Goal: Register for event/course: Sign up to attend an event or enroll in a course

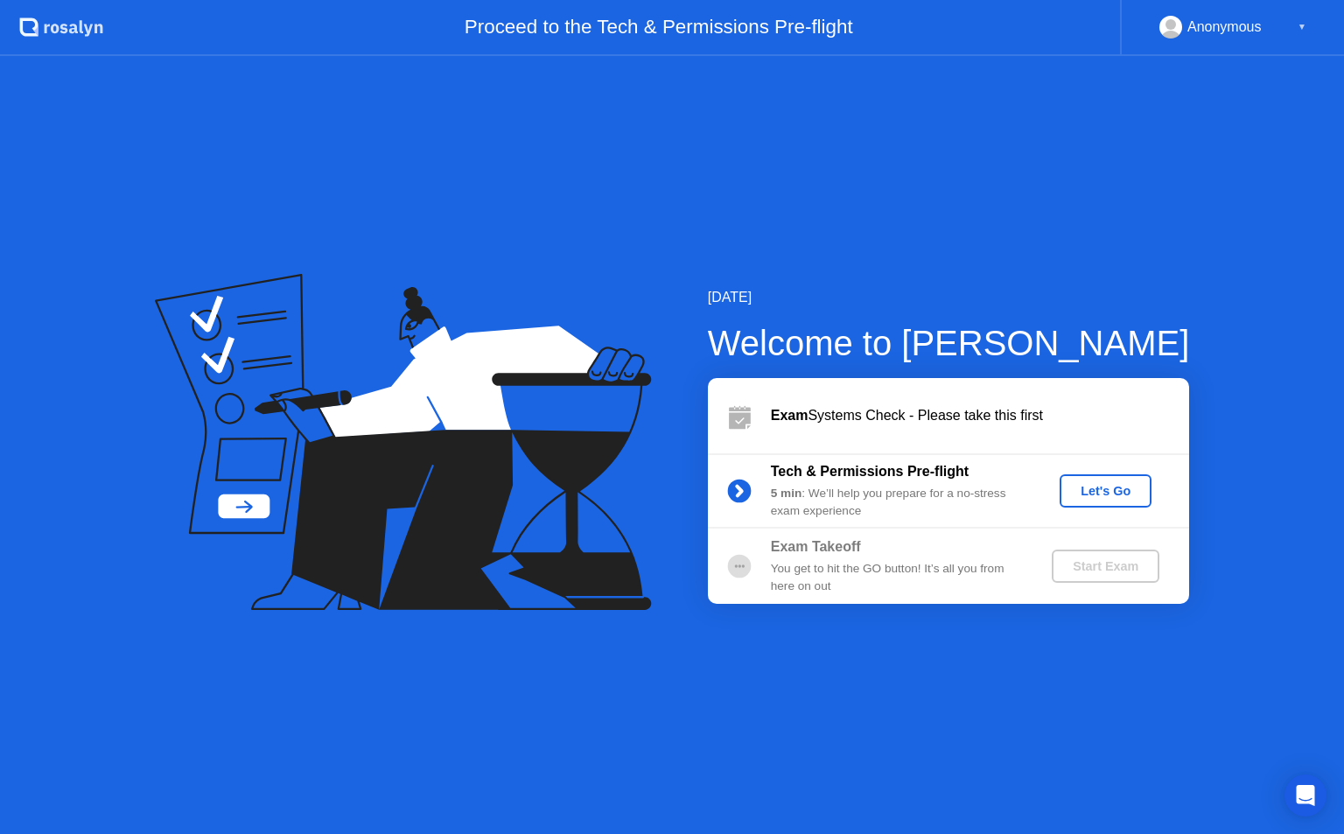
click at [1301, 26] on div "▼" at bounding box center [1301, 27] width 9 height 23
click at [1175, 18] on rect at bounding box center [1170, 26] width 29 height 25
click at [1301, 18] on div "▼" at bounding box center [1301, 27] width 9 height 23
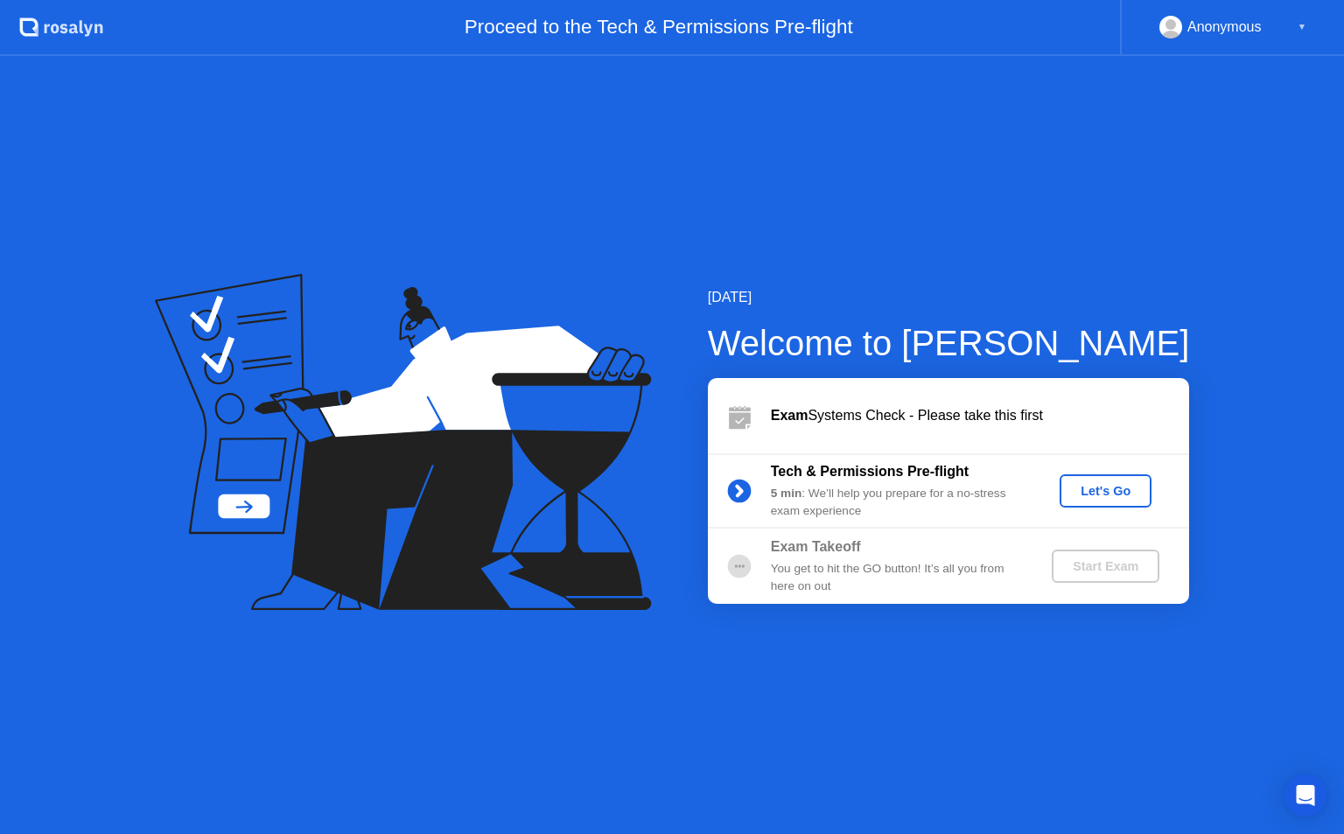
click at [1301, 18] on div "▼" at bounding box center [1301, 27] width 9 height 23
click at [1304, 24] on div "▼" at bounding box center [1301, 27] width 9 height 23
click at [1298, 25] on div "▼" at bounding box center [1301, 27] width 9 height 23
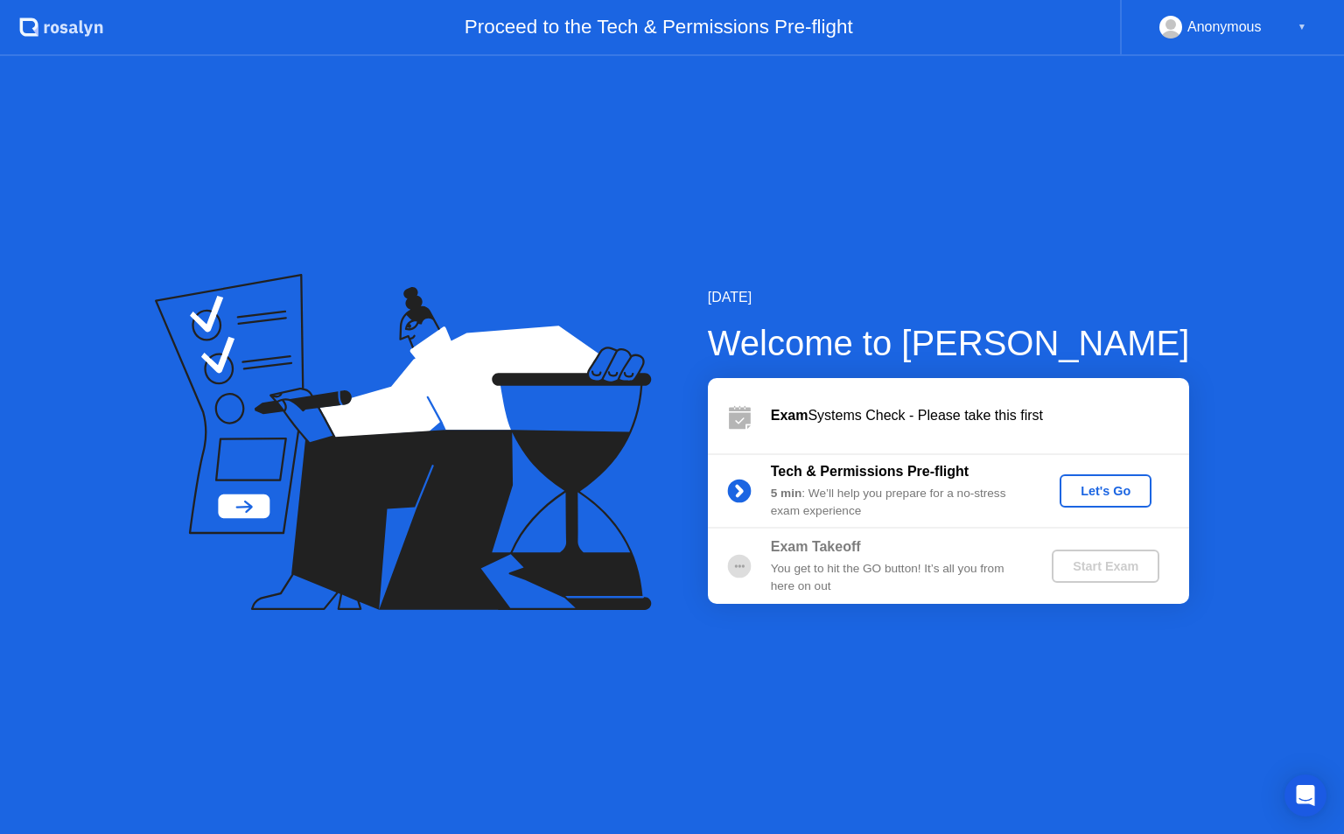
click at [699, 19] on div "Proceed to the Tech & Permissions Pre-flight" at bounding box center [611, 28] width 1016 height 56
click at [1100, 566] on div "Start Exam" at bounding box center [1105, 566] width 94 height 14
click at [1301, 14] on div "Anonymous ▼" at bounding box center [1232, 28] width 224 height 56
click at [1211, 23] on div "Anonymous" at bounding box center [1224, 27] width 74 height 23
click at [1163, 25] on rect at bounding box center [1170, 30] width 29 height 25
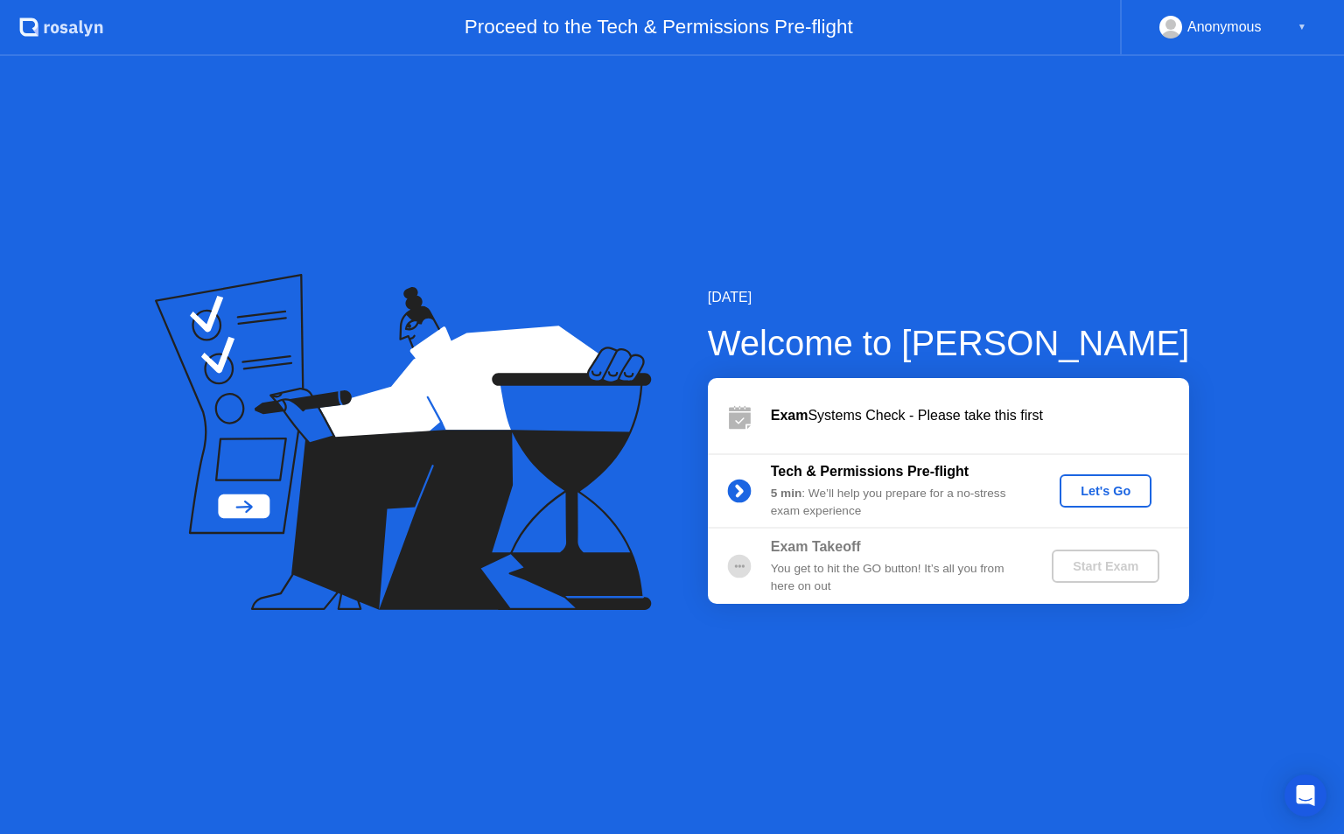
click at [1163, 25] on rect at bounding box center [1170, 30] width 29 height 25
click at [1299, 17] on div "▼" at bounding box center [1301, 27] width 9 height 23
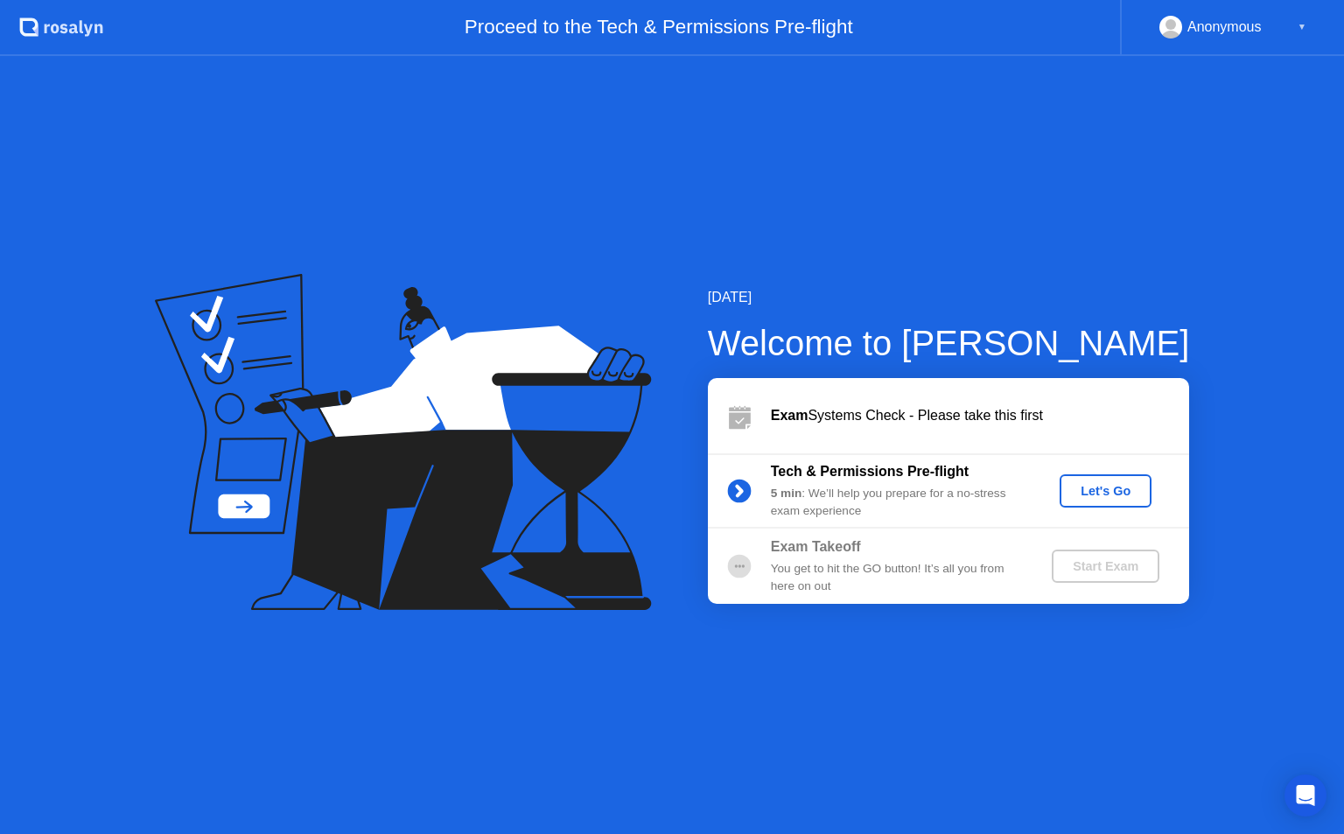
drag, startPoint x: 1299, startPoint y: 17, endPoint x: 960, endPoint y: 21, distance: 339.4
click at [960, 21] on header ".st0{fill:#f0f8ff;} .st1{fill:#d4e3ff;} .st2{fill:#b4c2ff;} background Proceed …" at bounding box center [672, 28] width 1344 height 56
click at [31, 29] on icon ".st0{fill:#f0f8ff;} .st1{fill:#d4e3ff;} .st2{fill:#b4c2ff;} background" at bounding box center [61, 27] width 84 height 28
click at [1091, 489] on div "Let's Go" at bounding box center [1105, 491] width 78 height 14
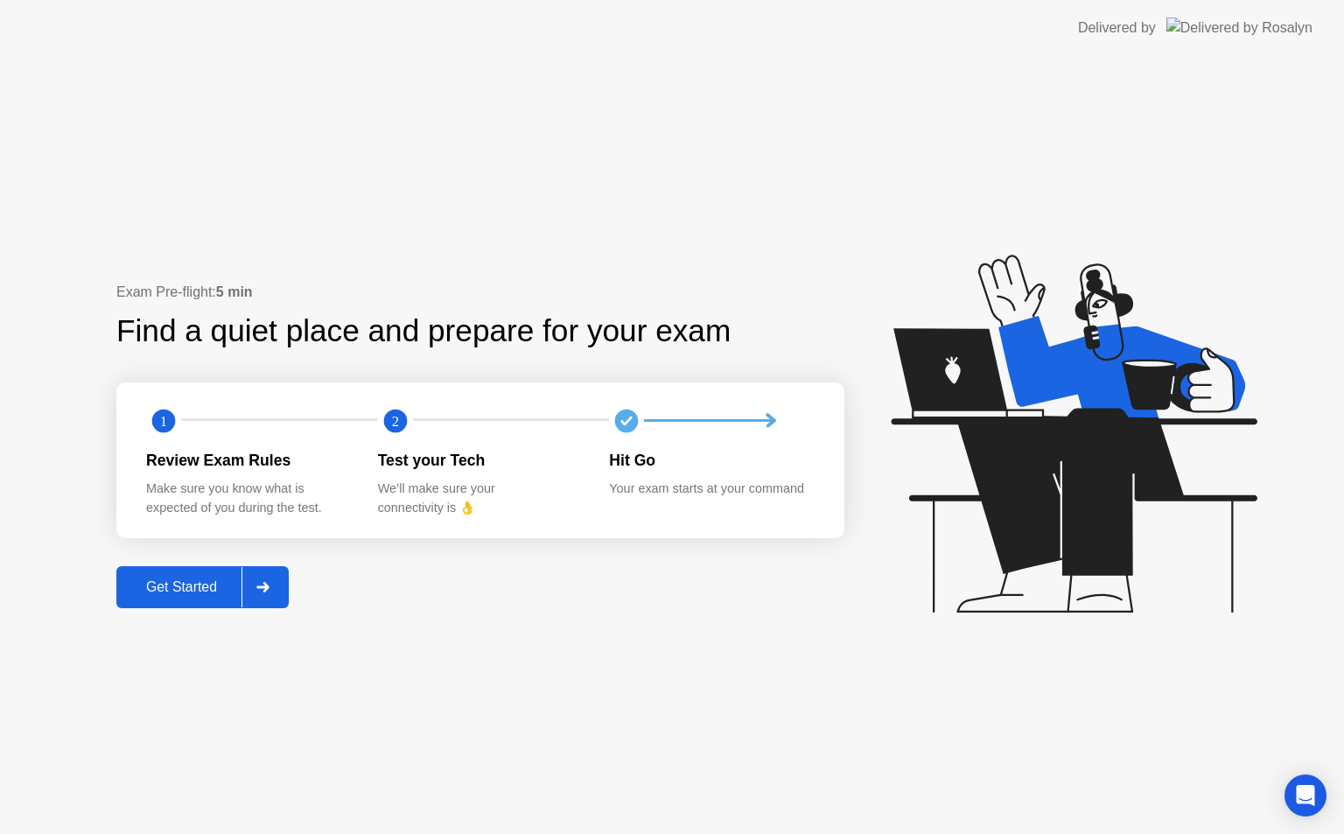
click at [180, 583] on div "Get Started" at bounding box center [182, 587] width 120 height 16
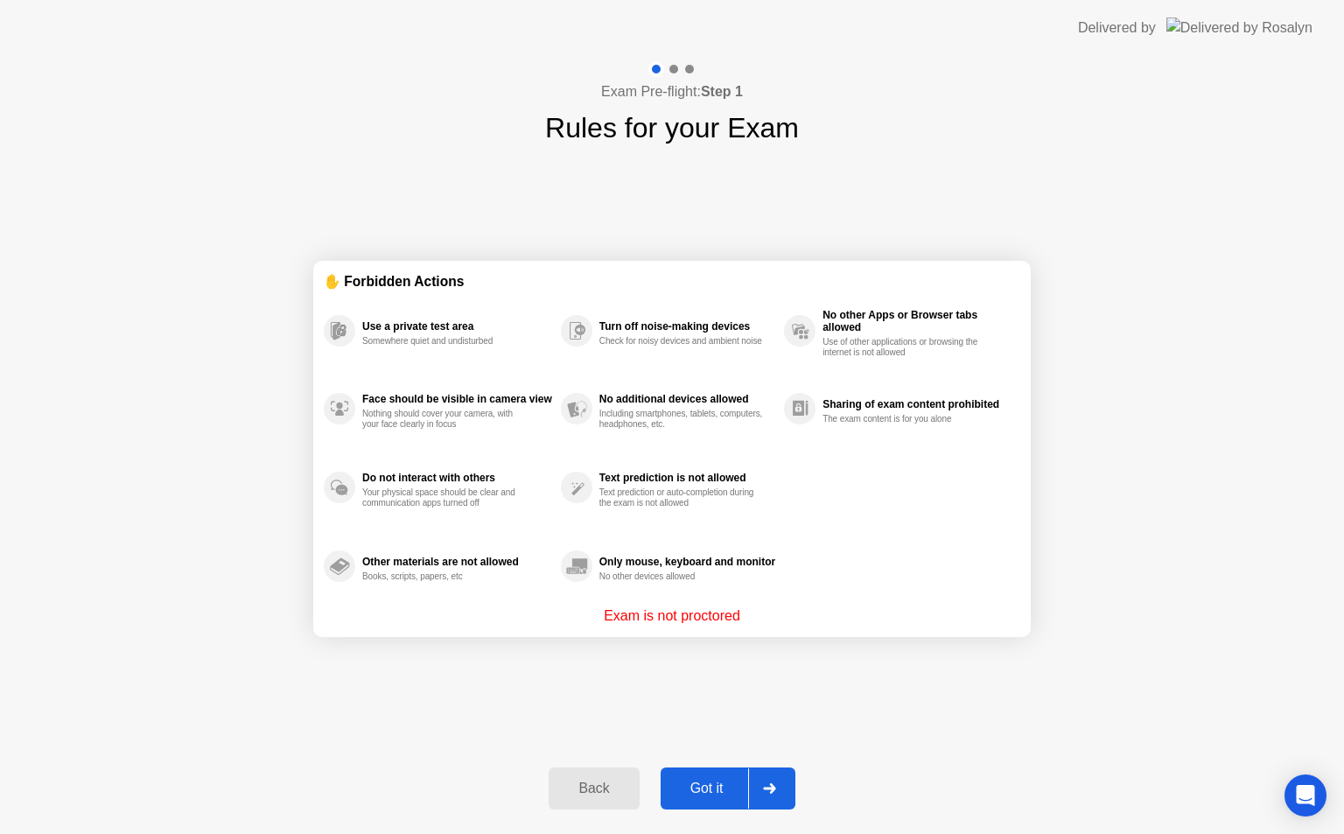
click at [702, 783] on div "Got it" at bounding box center [707, 788] width 82 height 16
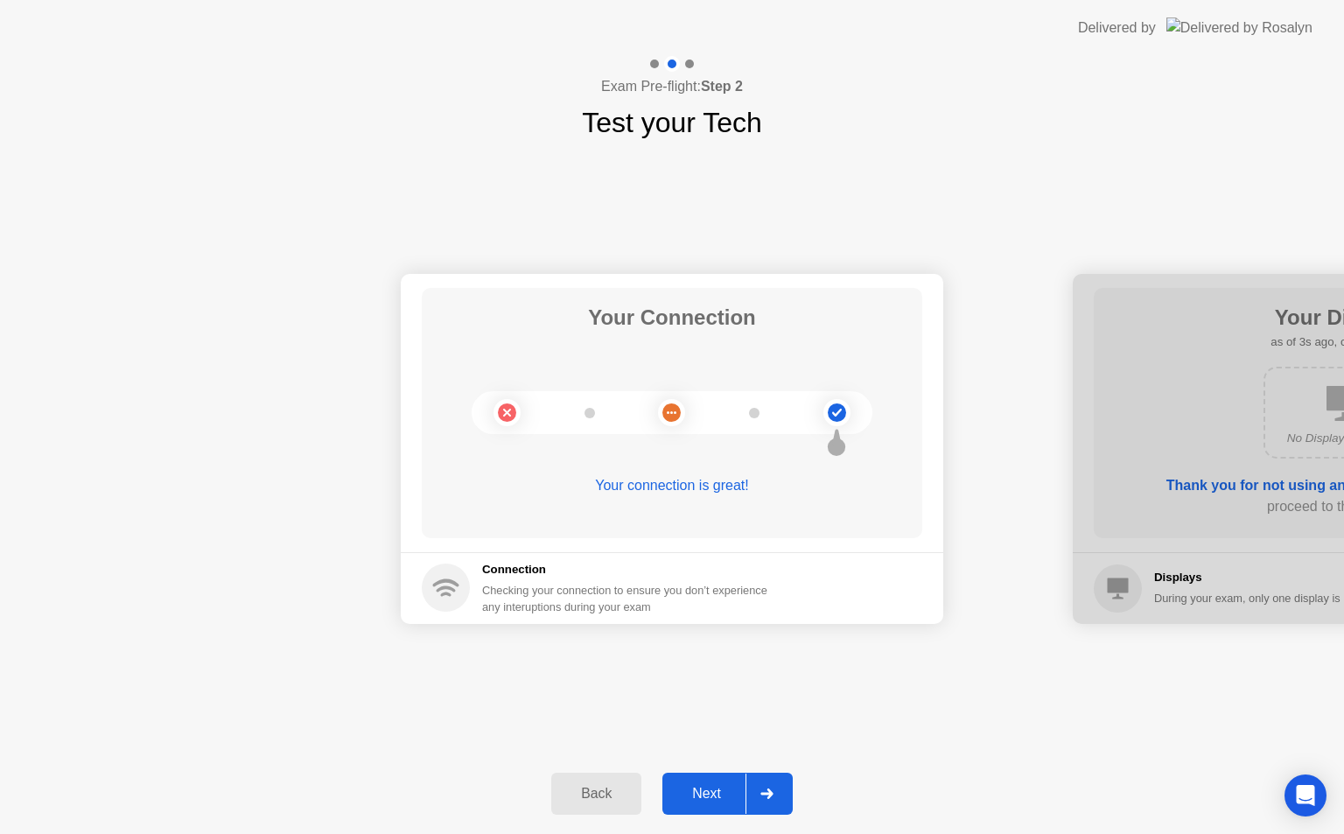
click at [777, 796] on div at bounding box center [766, 793] width 42 height 40
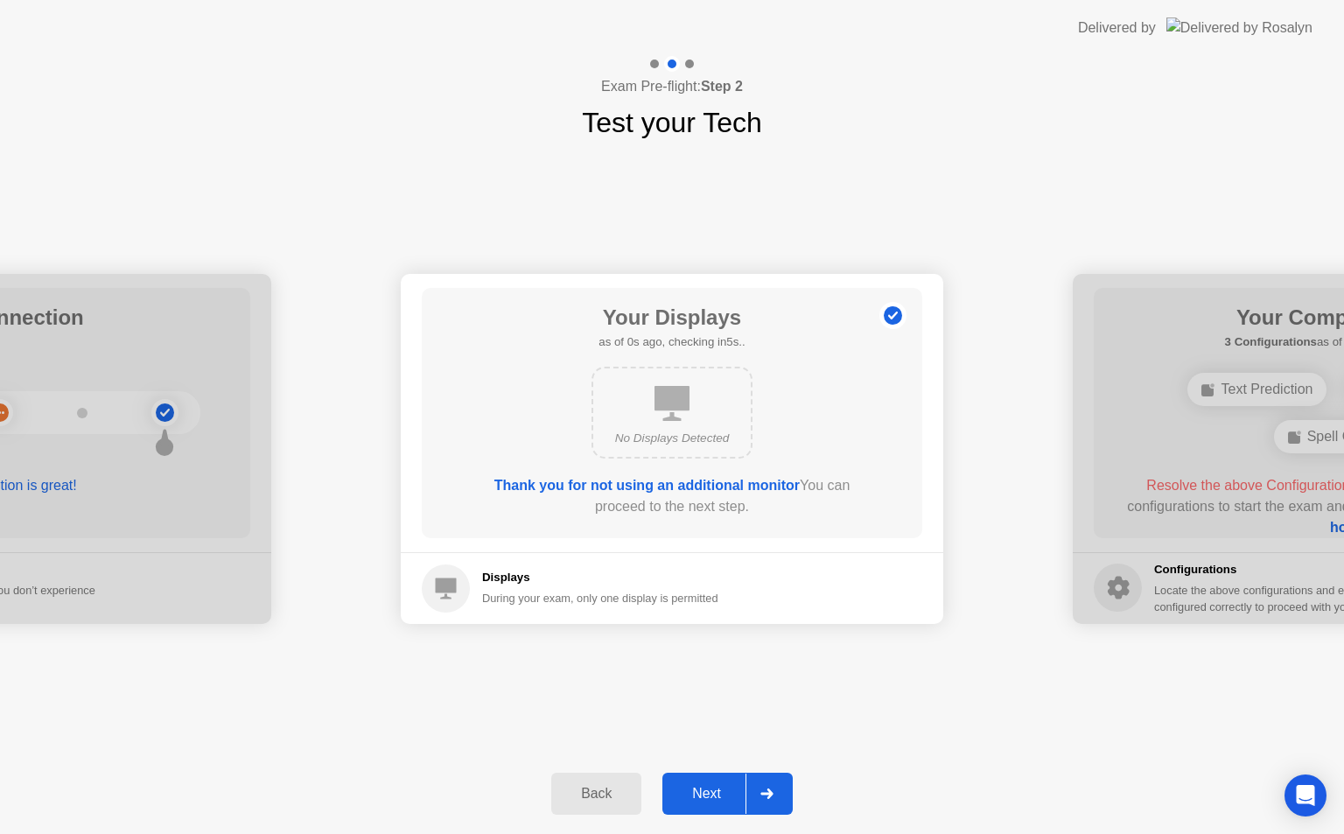
click at [777, 796] on div at bounding box center [766, 793] width 42 height 40
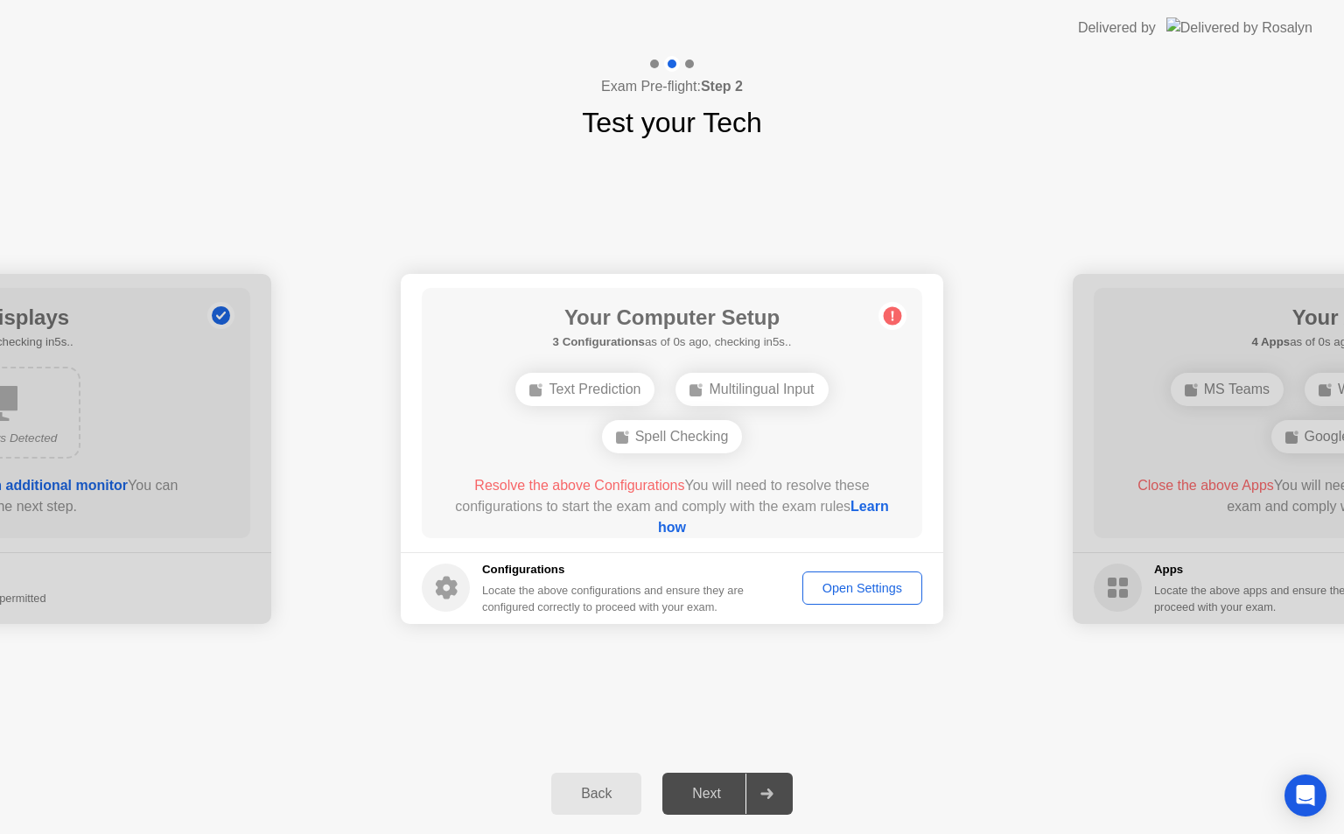
click at [777, 796] on div at bounding box center [766, 793] width 42 height 40
click at [777, 793] on div at bounding box center [766, 793] width 42 height 40
click at [590, 790] on div "Back" at bounding box center [596, 794] width 80 height 16
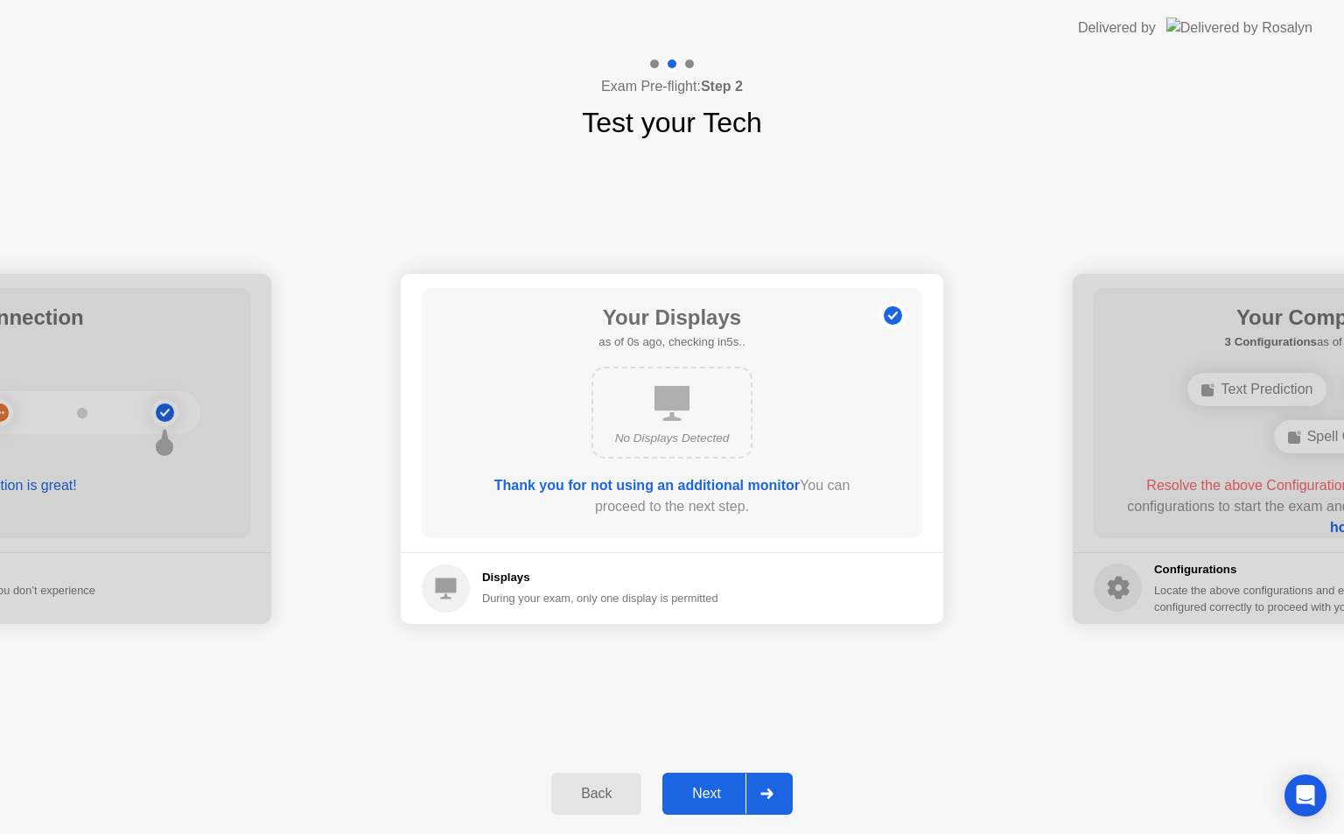
click at [590, 790] on div "Back" at bounding box center [596, 794] width 80 height 16
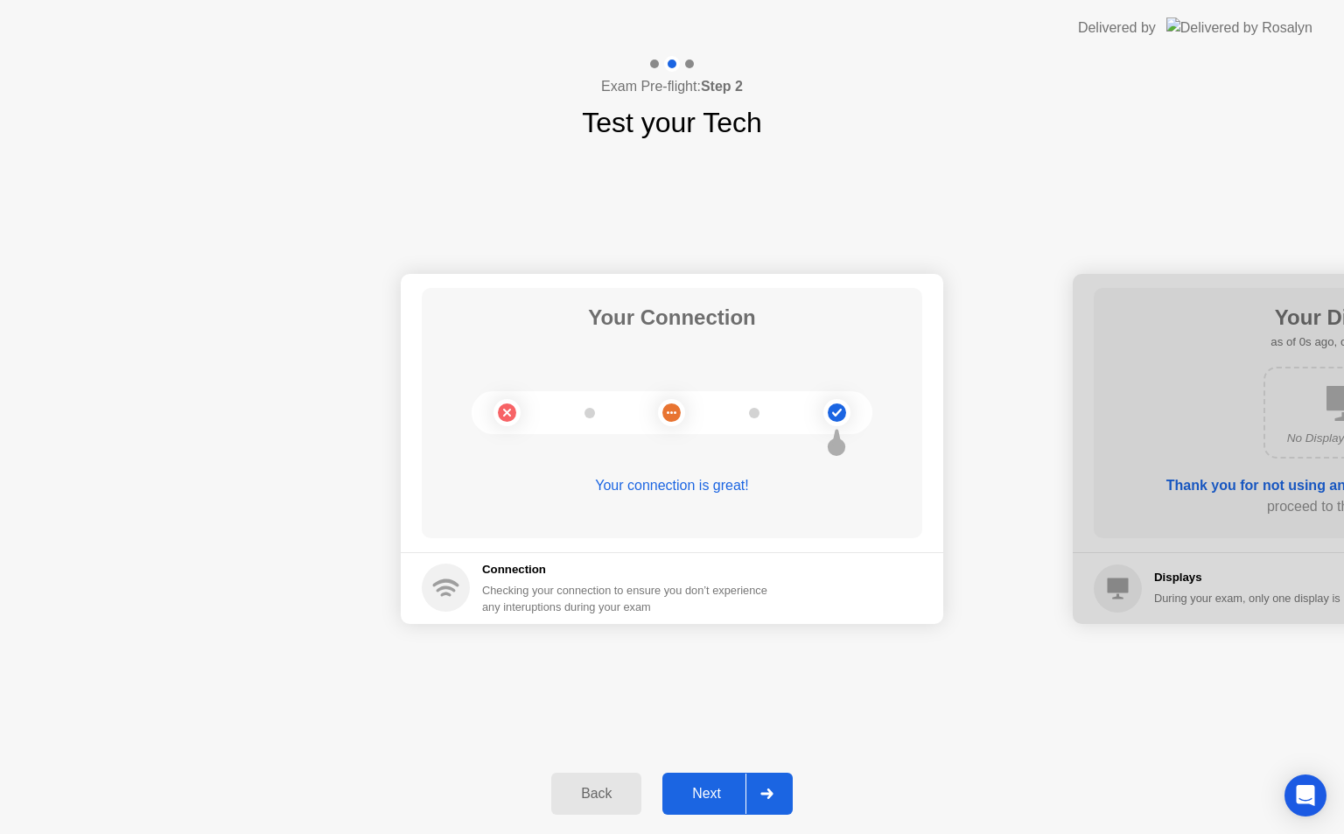
click at [590, 793] on div "Back" at bounding box center [596, 794] width 80 height 16
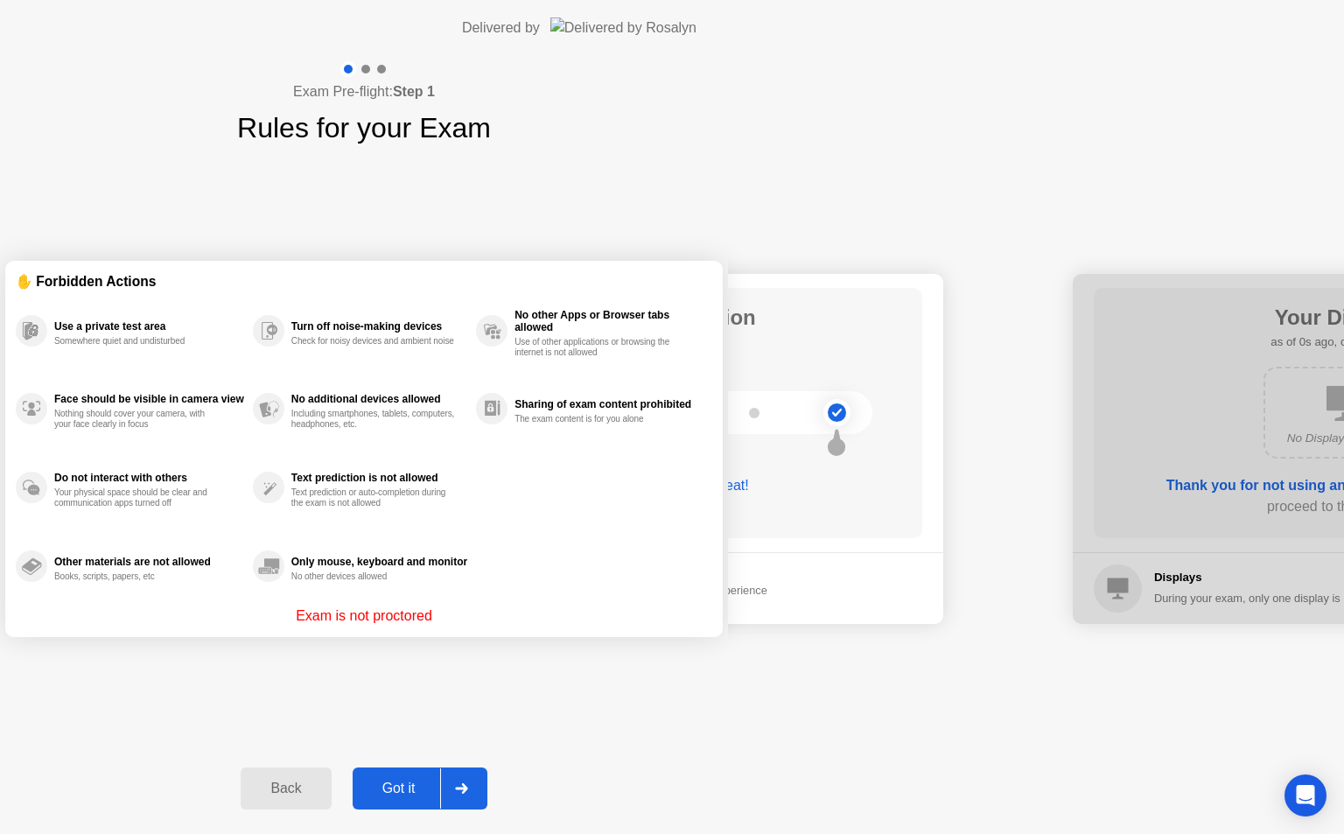
click at [325, 793] on div "Back" at bounding box center [286, 788] width 80 height 16
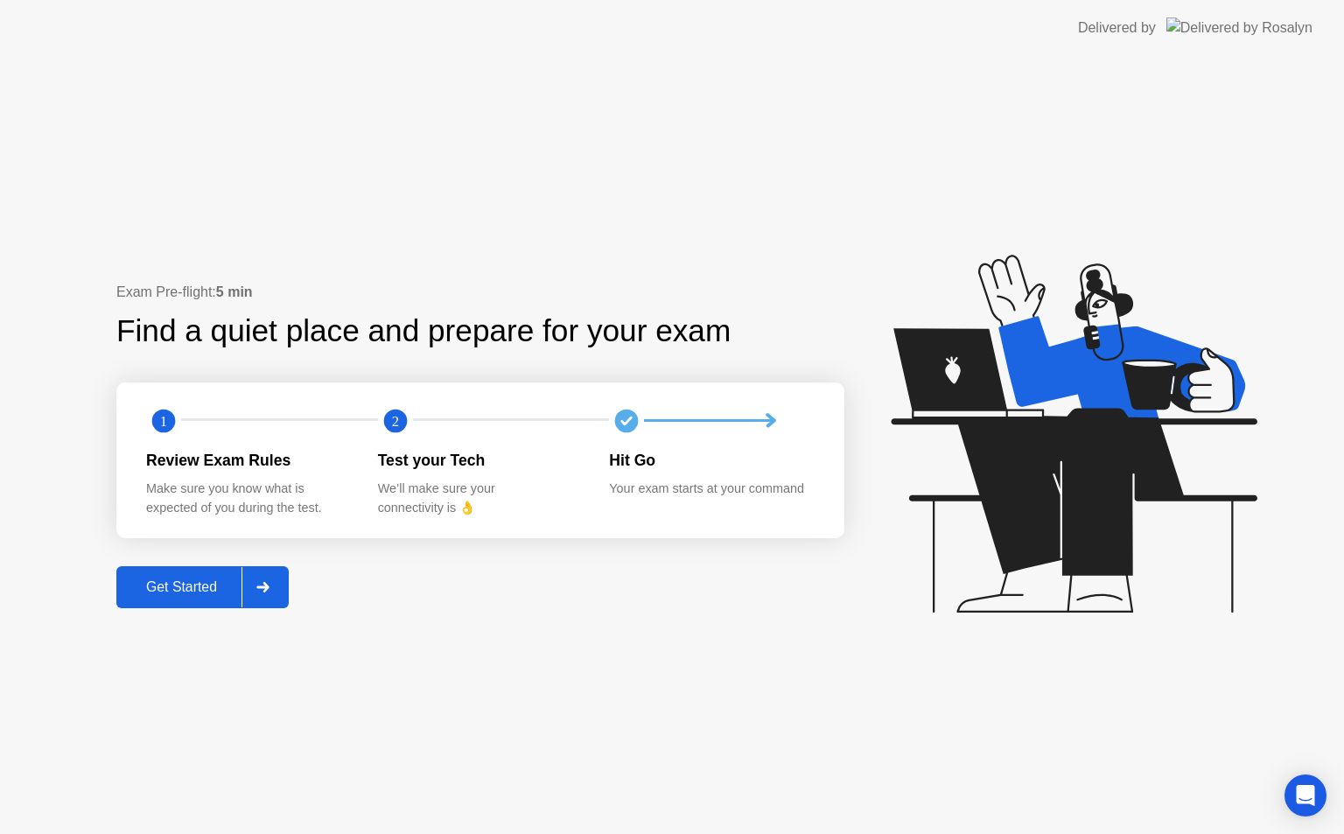
click at [643, 689] on div "Exam Pre-flight: 5 min Find a quiet place and prepare for your exam 1 2 Review …" at bounding box center [672, 445] width 1344 height 778
click at [1307, 792] on icon "Open Intercom Messenger" at bounding box center [1305, 795] width 20 height 23
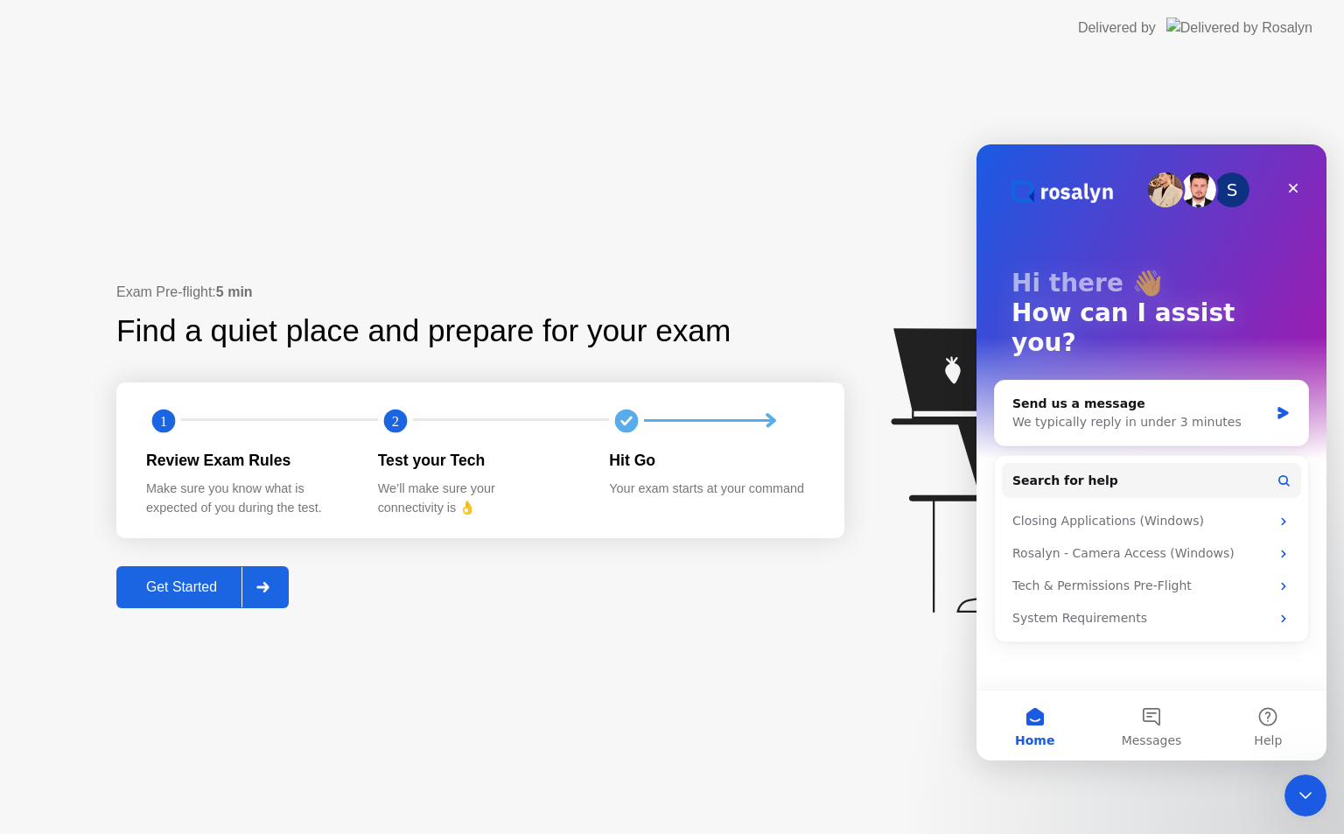
click at [908, 754] on div "Exam Pre-flight: 5 min Find a quiet place and prepare for your exam 1 2 Review …" at bounding box center [672, 445] width 1344 height 778
click at [631, 460] on div "Hit Go" at bounding box center [711, 460] width 204 height 23
click at [210, 583] on div "Get Started" at bounding box center [182, 587] width 120 height 16
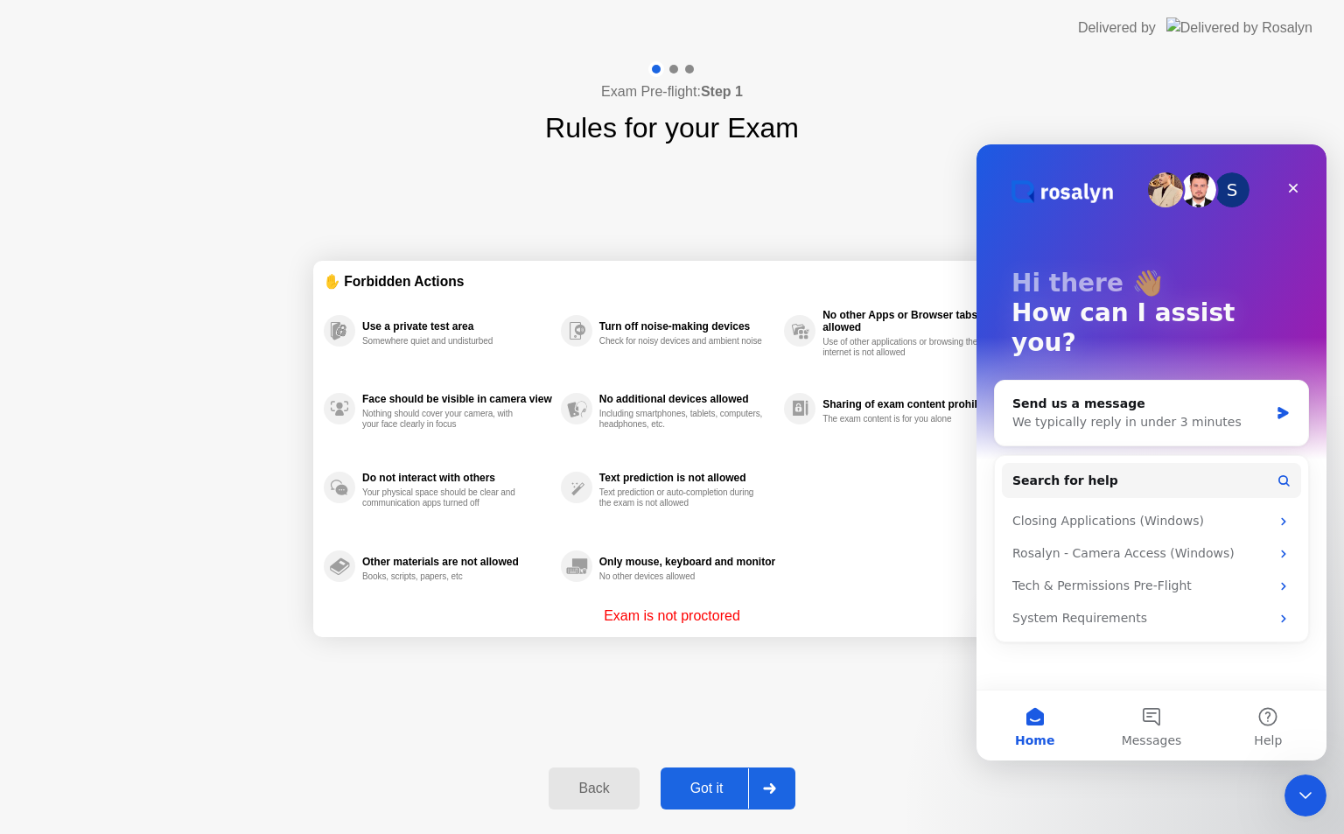
click at [719, 210] on div "✋ Forbidden Actions Use a private test area Somewhere quiet and undisturbed Fac…" at bounding box center [671, 448] width 717 height 599
click at [1293, 183] on icon "Close" at bounding box center [1293, 188] width 14 height 14
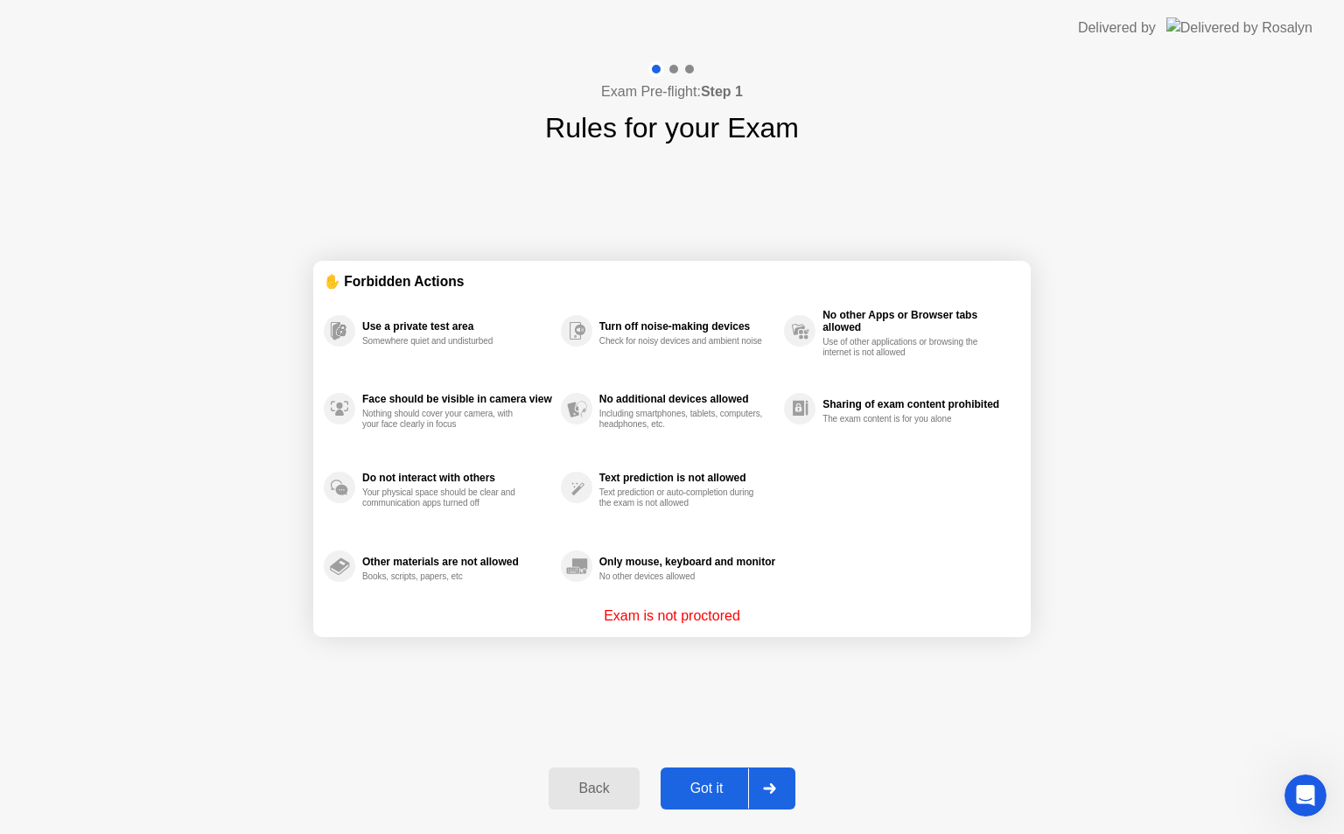
click at [772, 786] on icon at bounding box center [769, 788] width 12 height 10
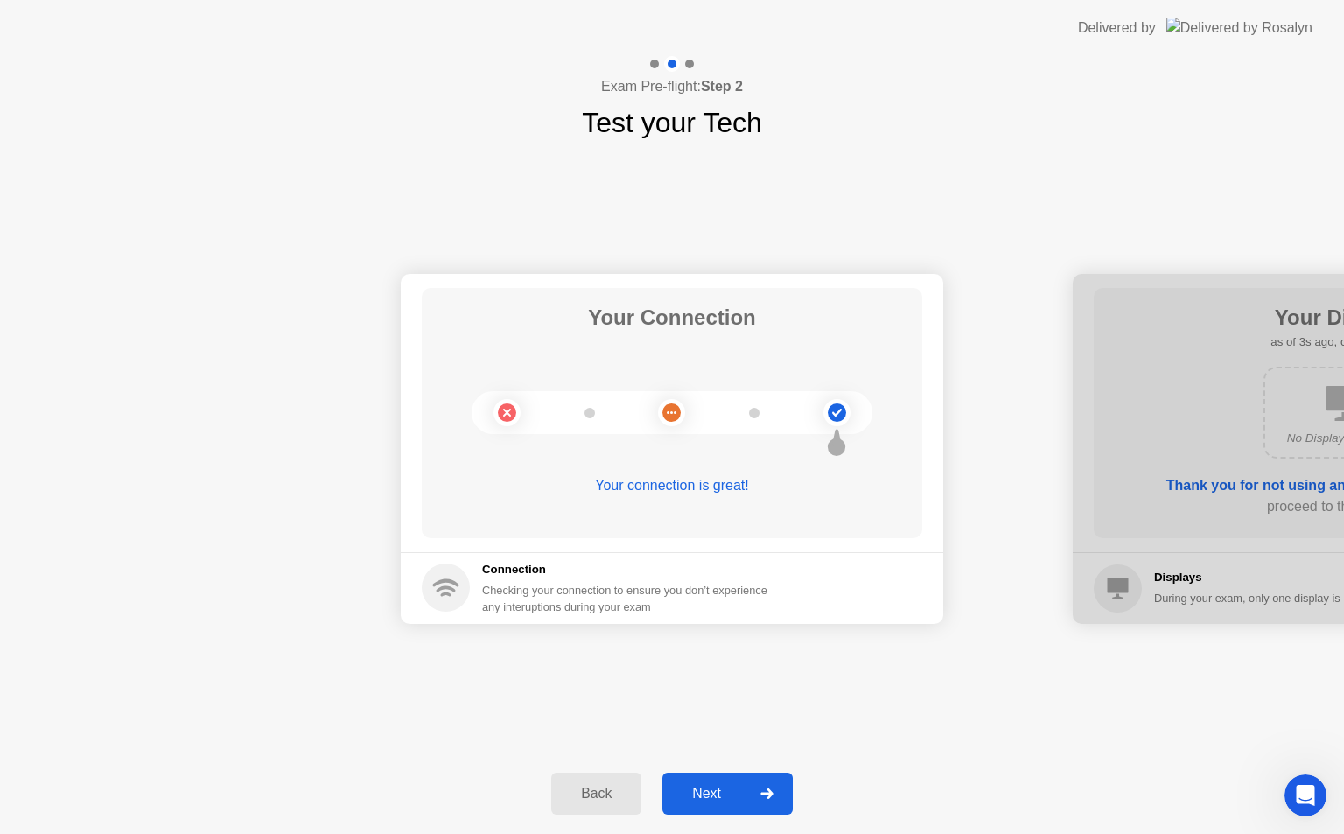
click at [768, 786] on div at bounding box center [766, 793] width 42 height 40
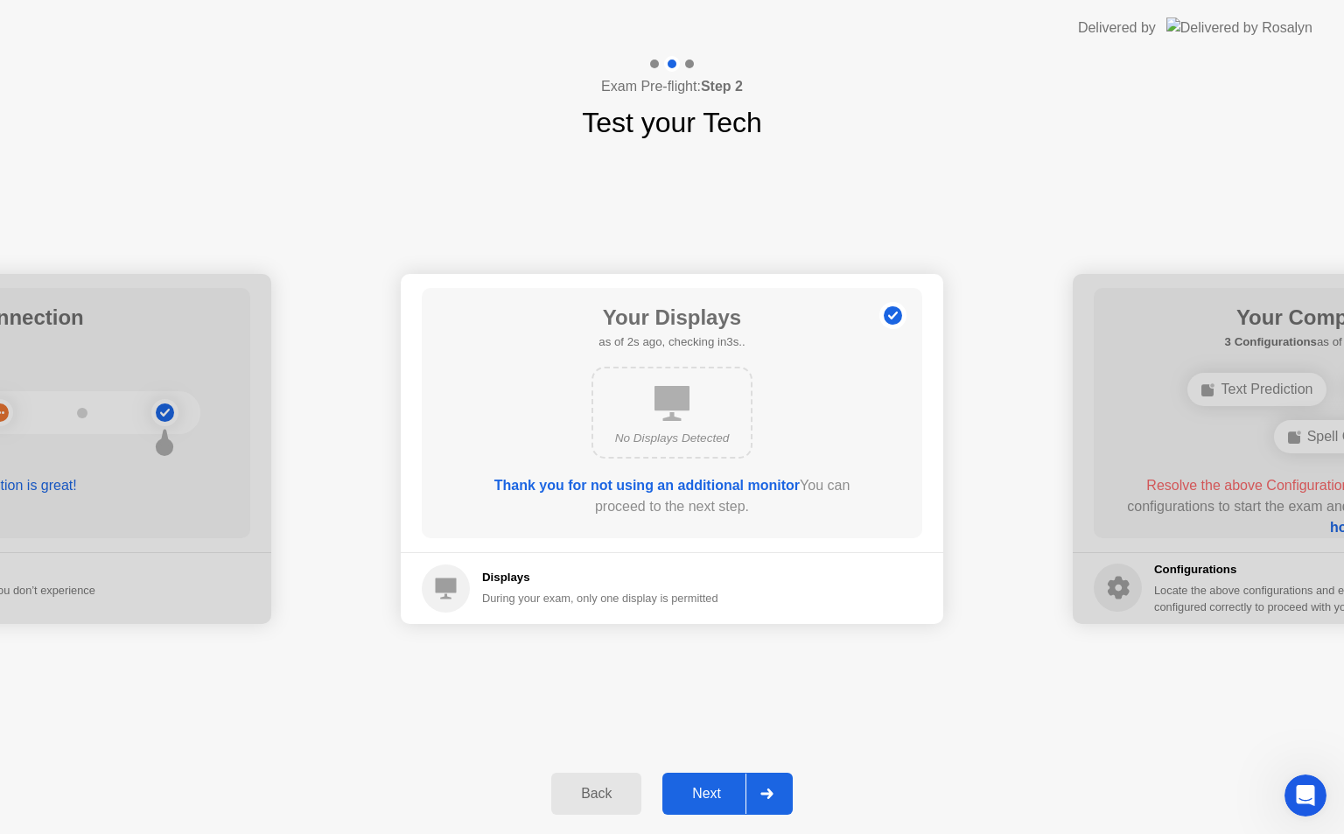
click at [768, 786] on div at bounding box center [766, 793] width 42 height 40
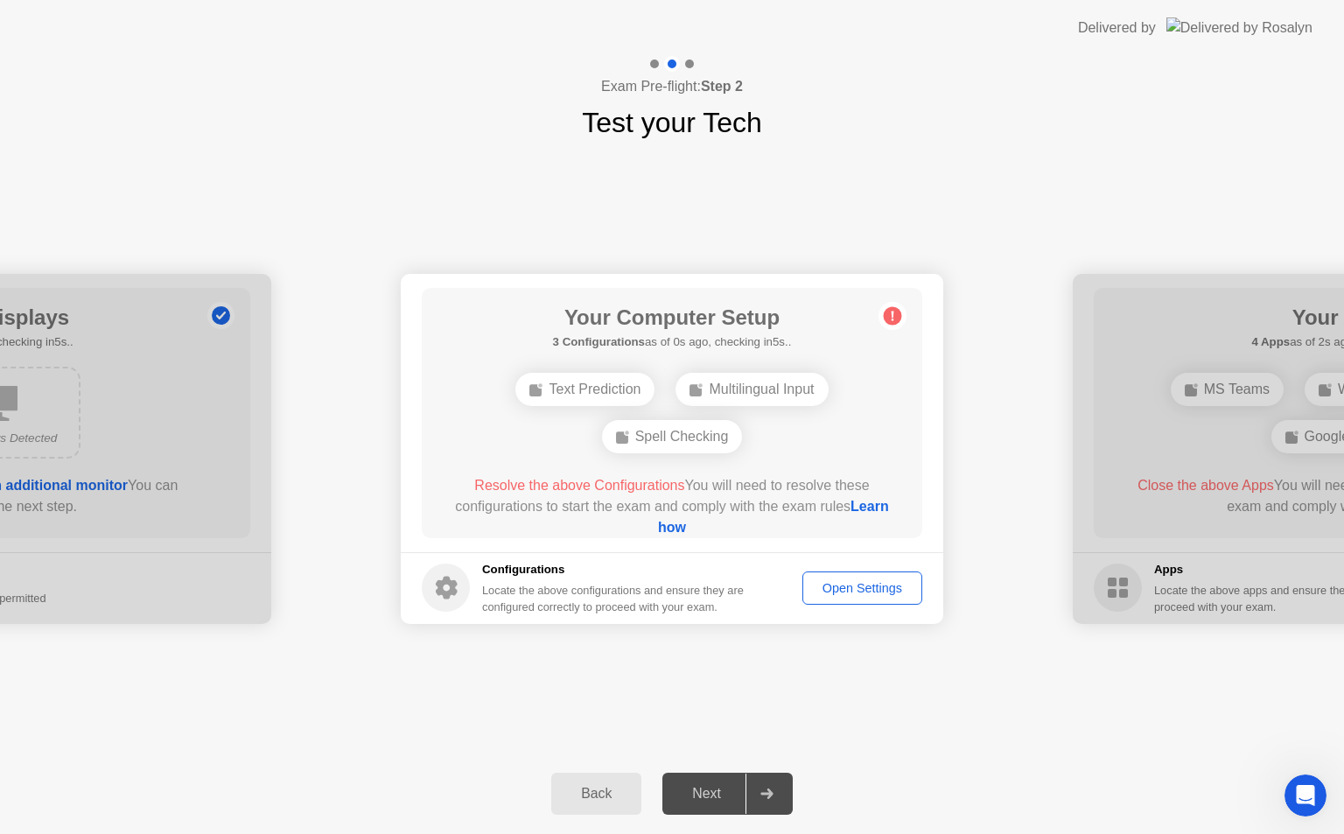
click at [768, 786] on div at bounding box center [766, 793] width 42 height 40
click at [656, 436] on div "Spell Checking" at bounding box center [672, 436] width 141 height 33
click at [583, 383] on div "Text Prediction" at bounding box center [584, 389] width 139 height 33
click at [831, 590] on div "Open Settings" at bounding box center [862, 588] width 108 height 14
click at [778, 790] on div at bounding box center [766, 793] width 42 height 40
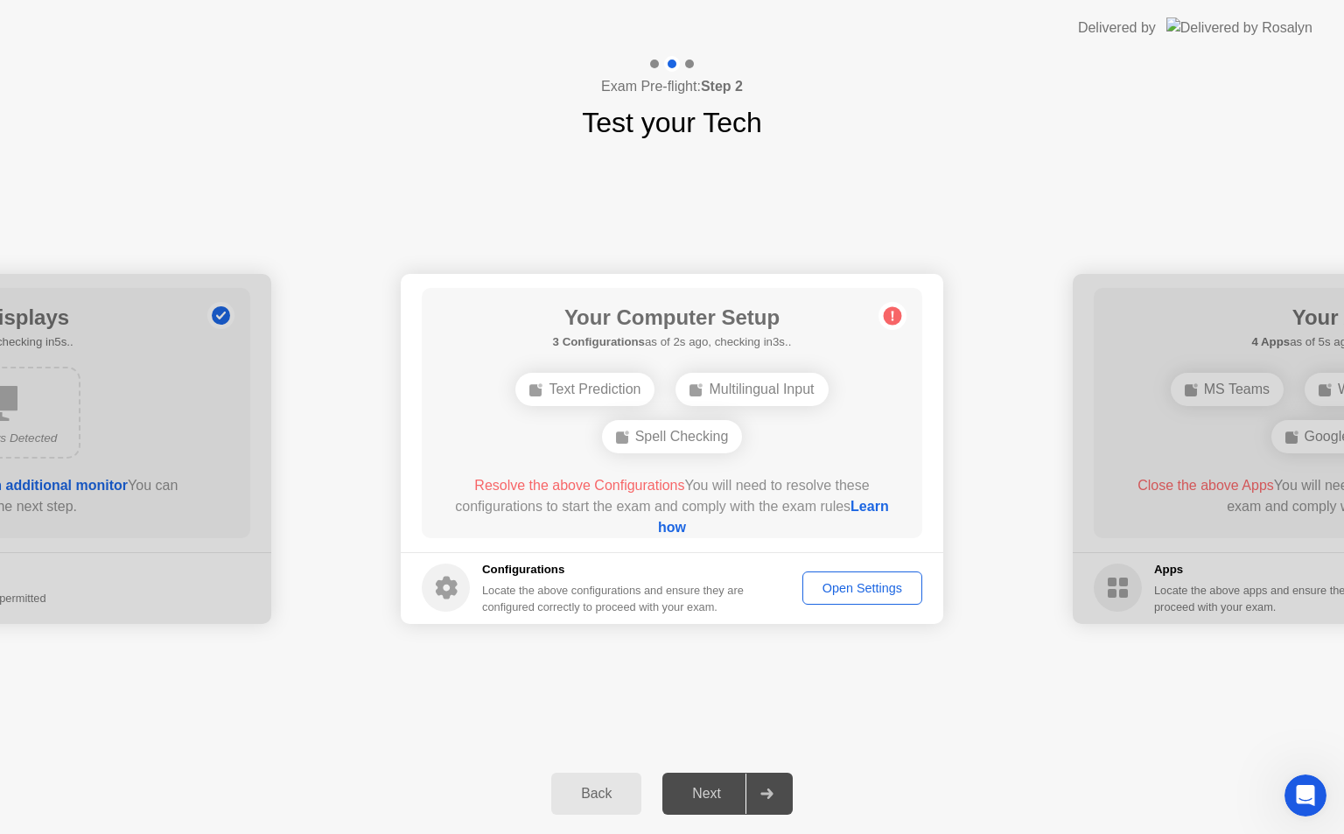
click at [1023, 678] on div "Your Connection Your connection is great! Connection Checking your connection t…" at bounding box center [672, 448] width 1344 height 610
click at [1161, 725] on div "Your Connection Your connection is great! Connection Checking your connection t…" at bounding box center [672, 448] width 1344 height 610
click at [1181, 689] on div "Your Connection Your connection is great! Connection Checking your connection t…" at bounding box center [672, 448] width 1344 height 610
click at [769, 795] on icon at bounding box center [766, 793] width 13 height 10
click at [599, 786] on div "Back" at bounding box center [596, 794] width 80 height 16
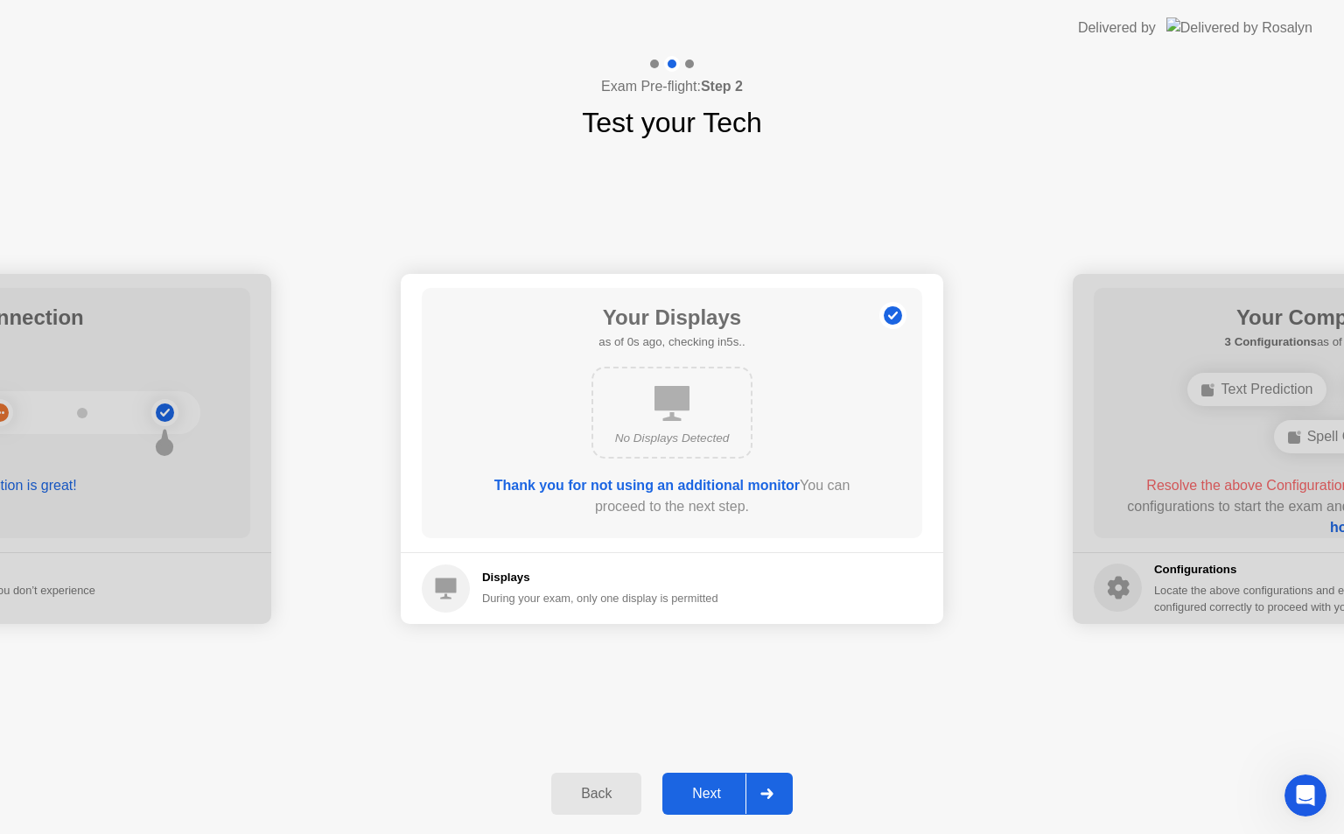
click at [595, 786] on div "Back" at bounding box center [596, 794] width 80 height 16
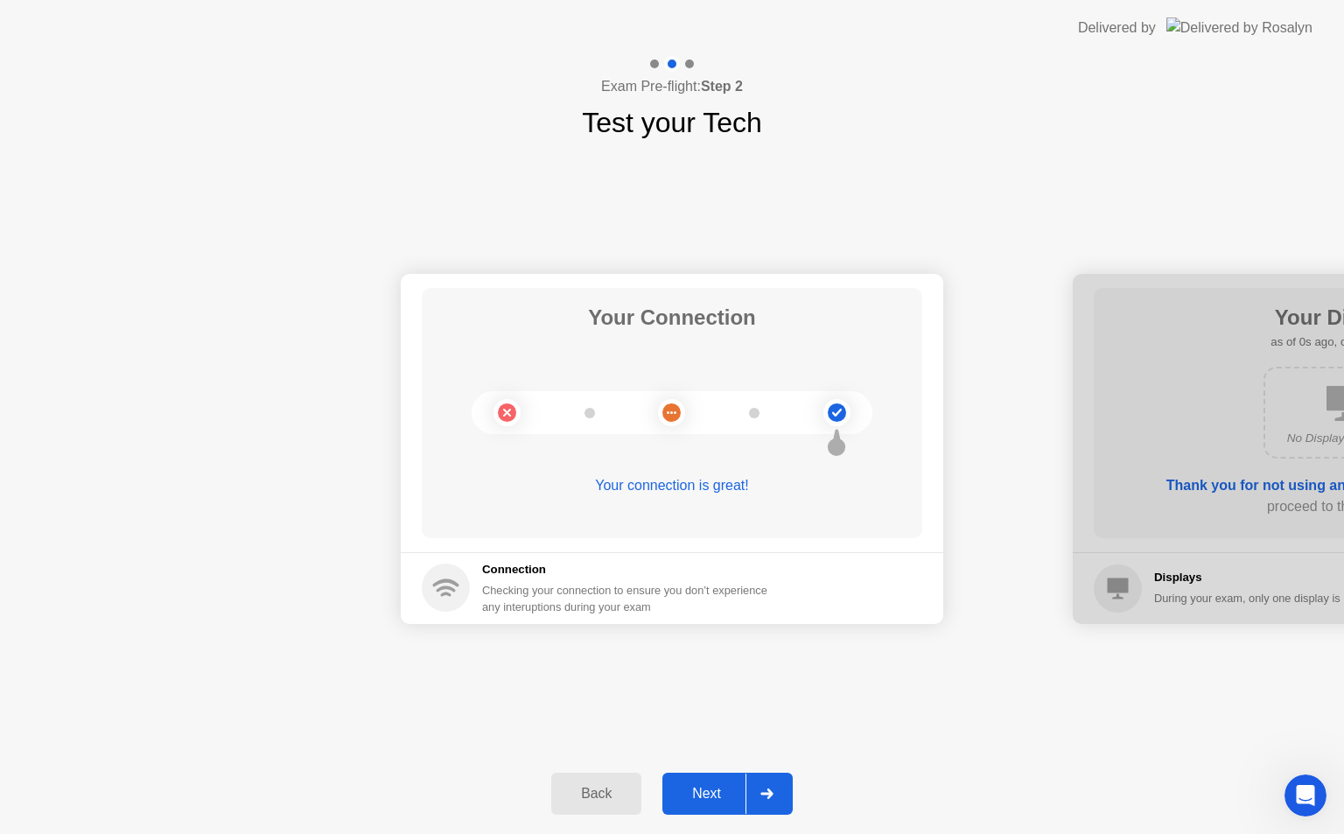
click at [591, 782] on button "Back" at bounding box center [596, 793] width 90 height 42
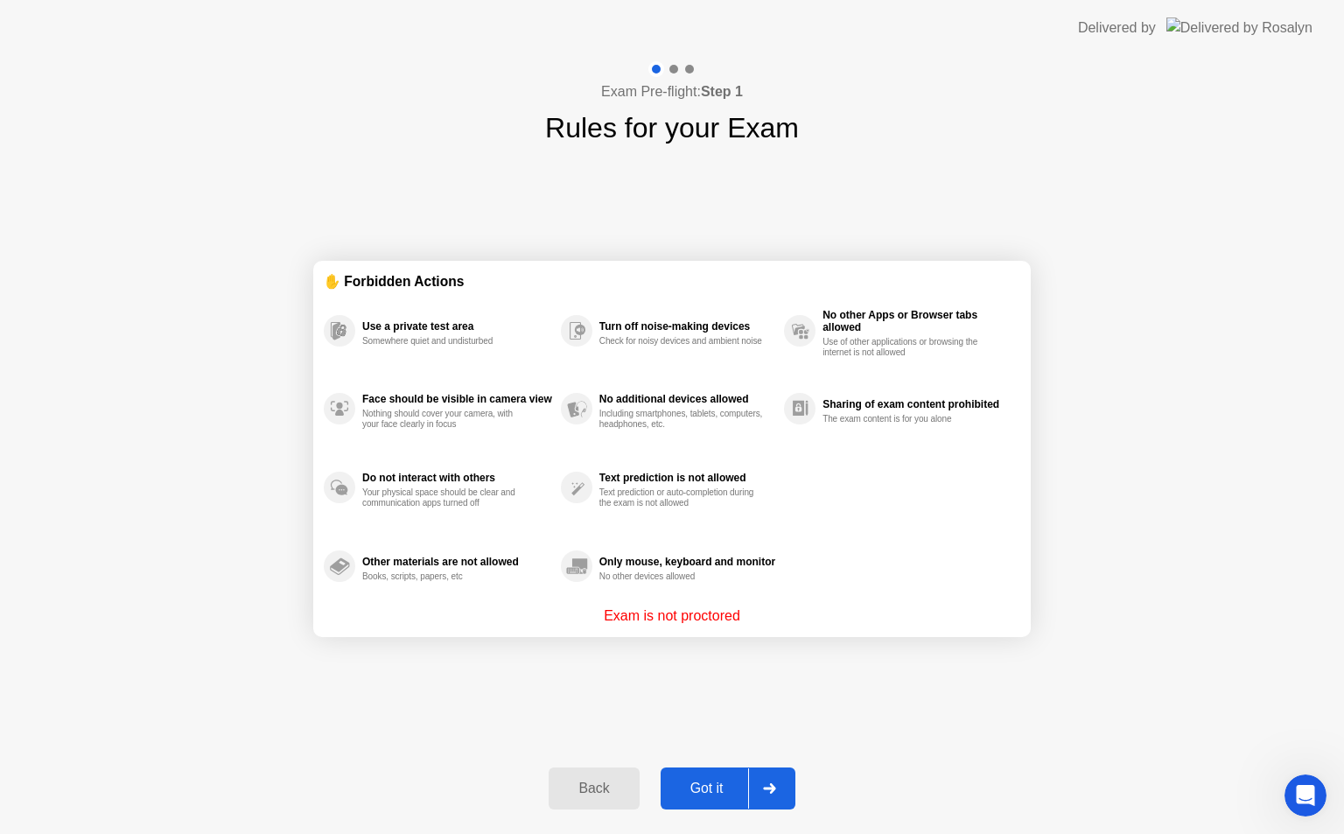
click at [760, 784] on div at bounding box center [769, 788] width 42 height 40
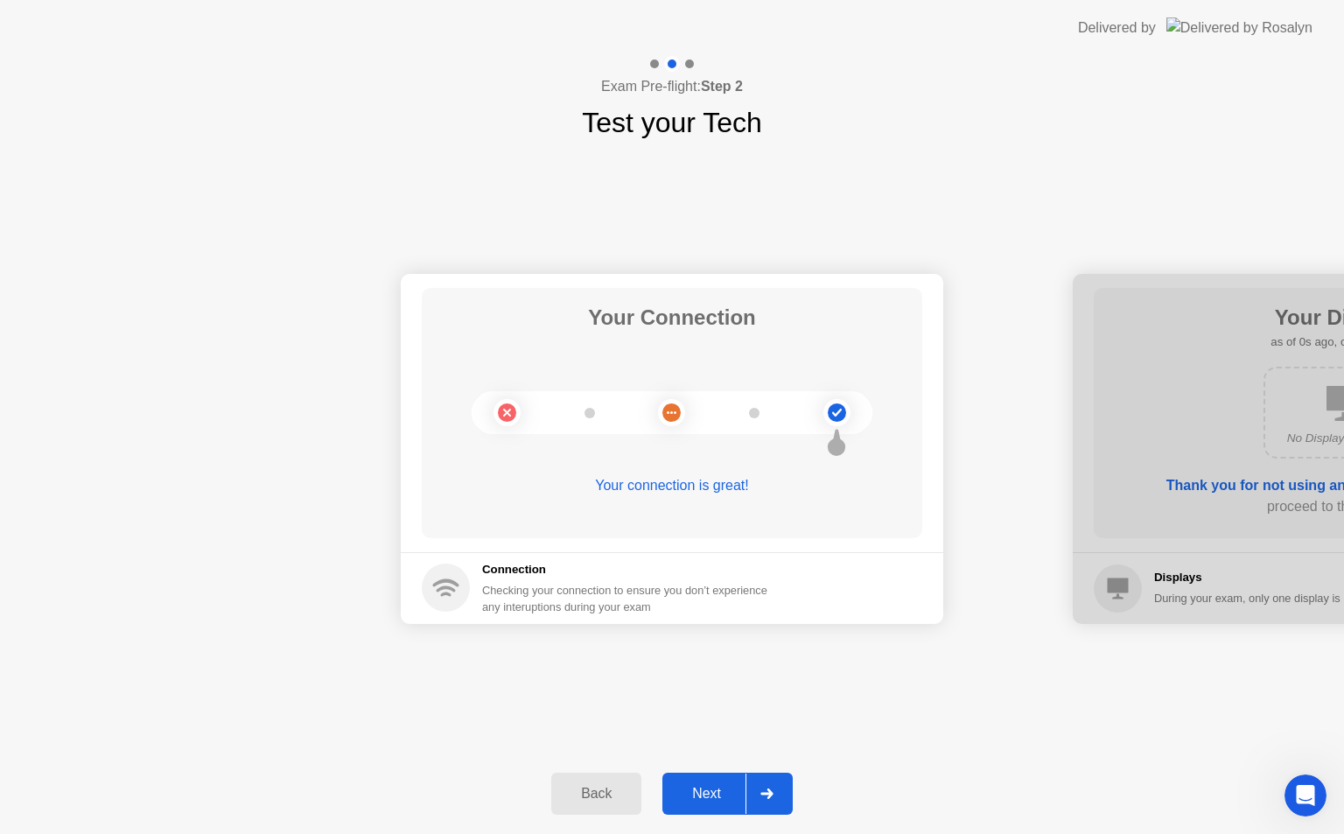
click at [776, 786] on div at bounding box center [766, 793] width 42 height 40
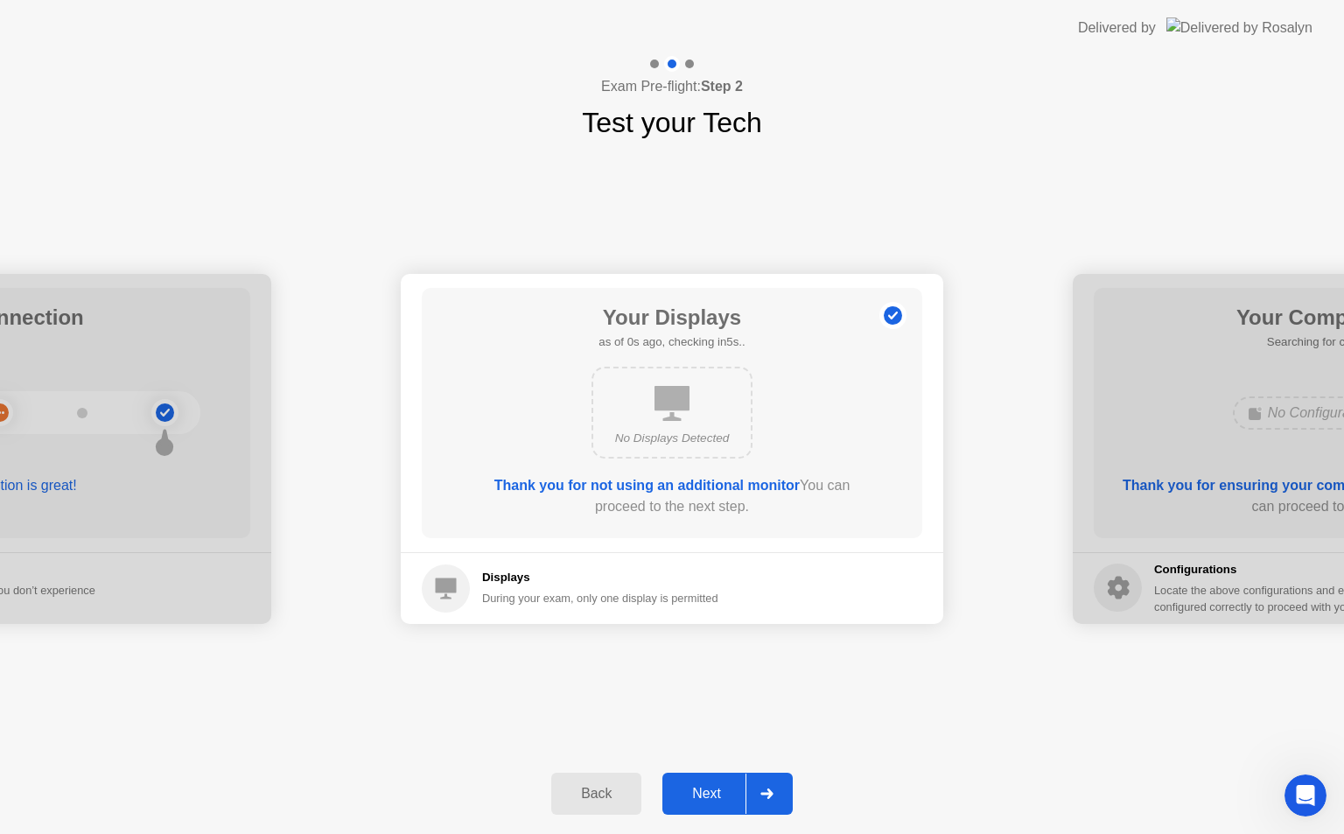
click at [776, 784] on div at bounding box center [766, 793] width 42 height 40
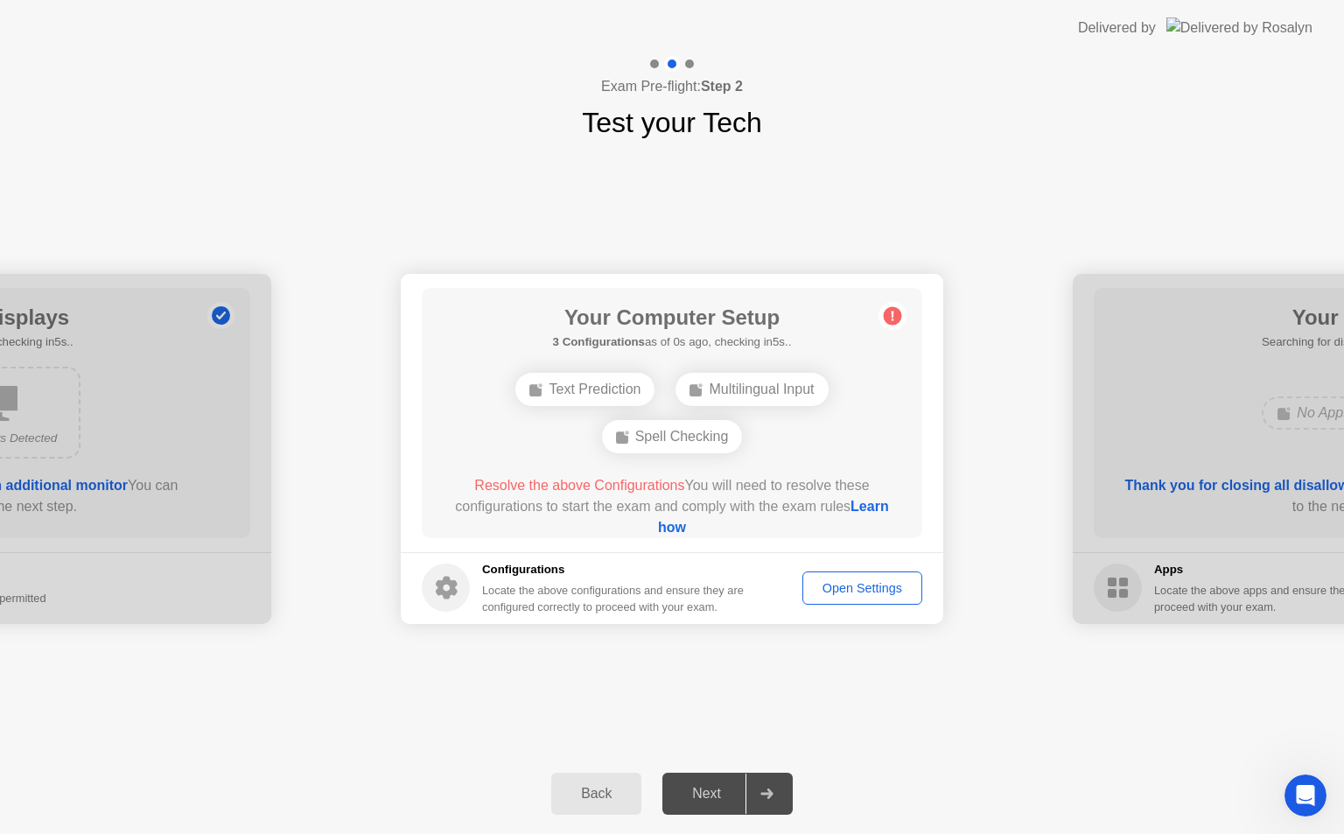
click at [776, 784] on div at bounding box center [766, 793] width 42 height 40
click at [1161, 485] on div at bounding box center [1343, 449] width 542 height 350
click at [587, 799] on div "Back" at bounding box center [596, 794] width 80 height 16
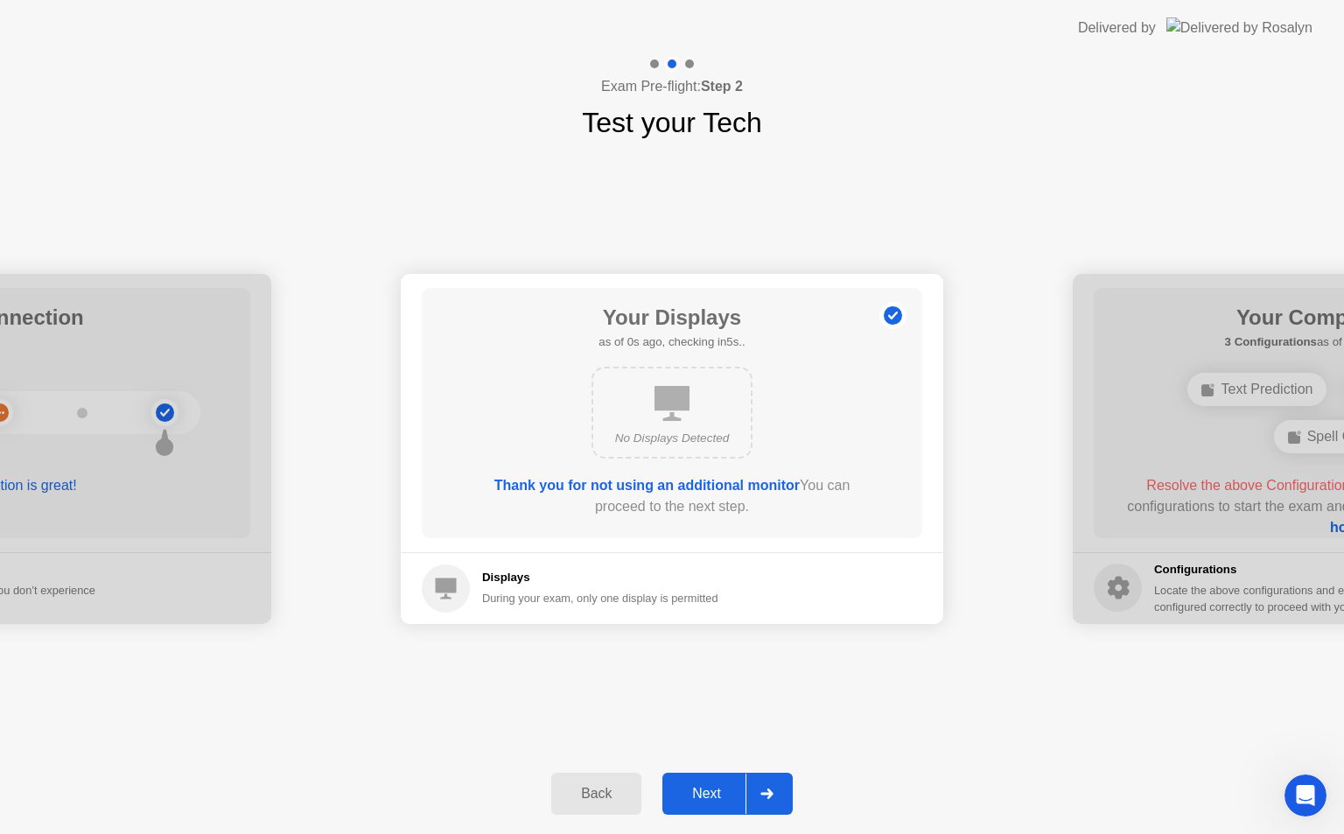
click at [587, 799] on div "Back" at bounding box center [596, 794] width 80 height 16
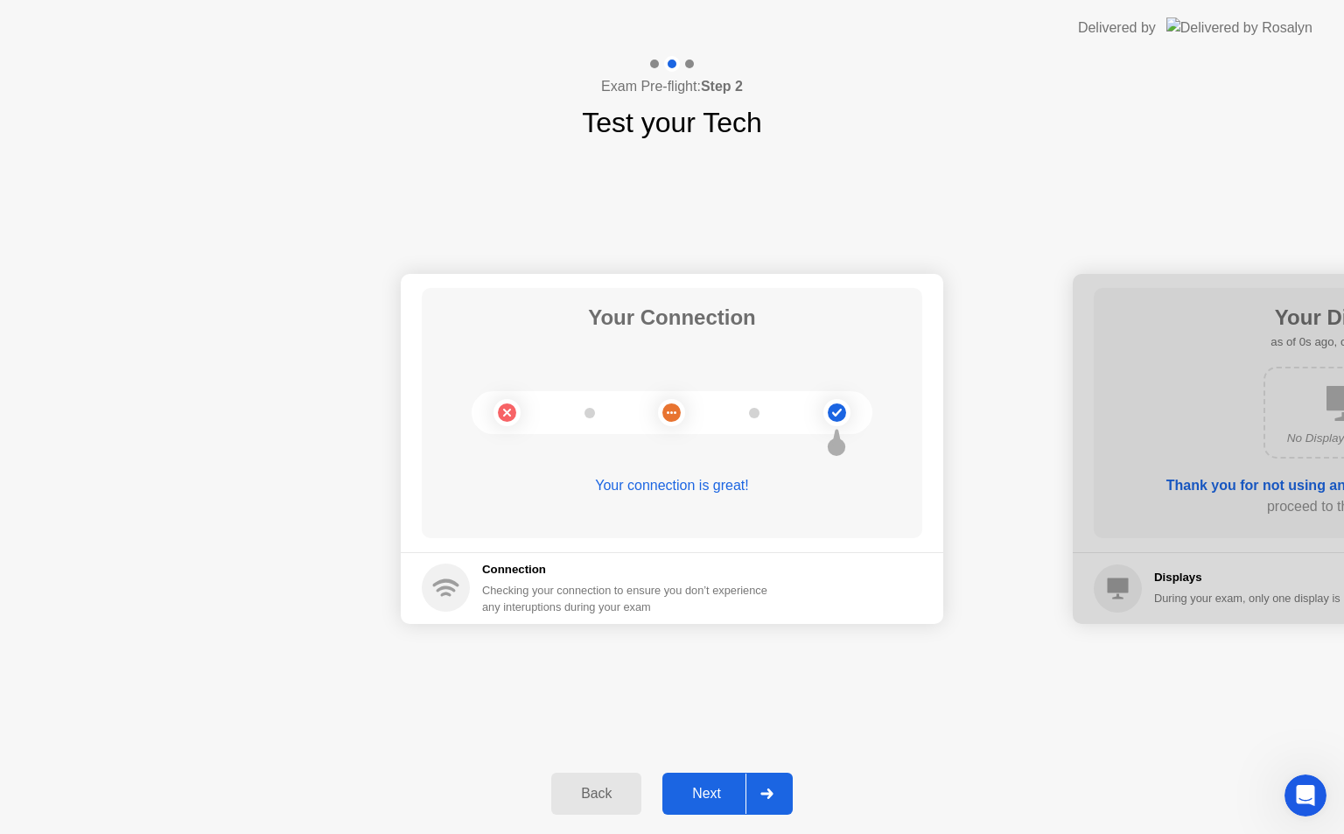
click at [587, 795] on div "Back" at bounding box center [596, 794] width 80 height 16
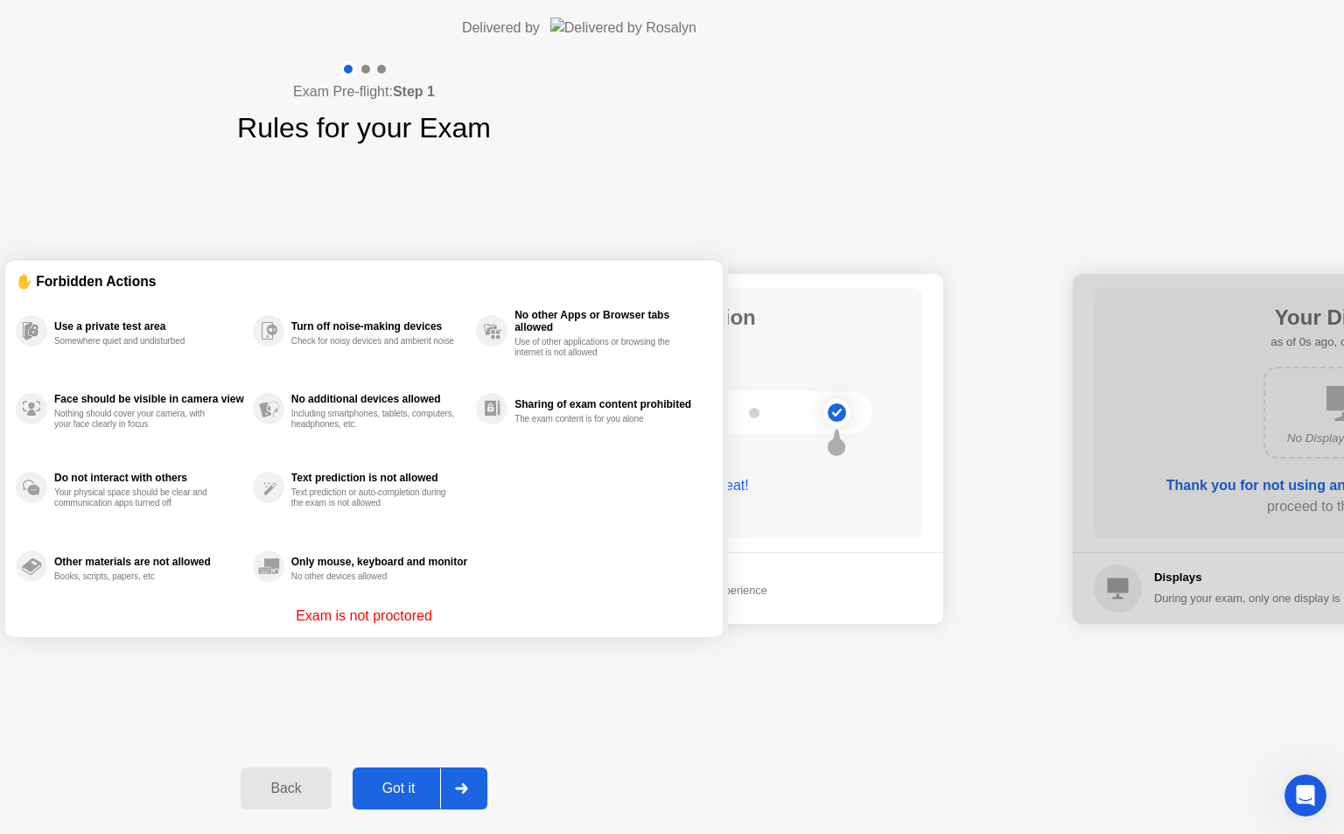
click at [325, 791] on div "Back" at bounding box center [286, 788] width 80 height 16
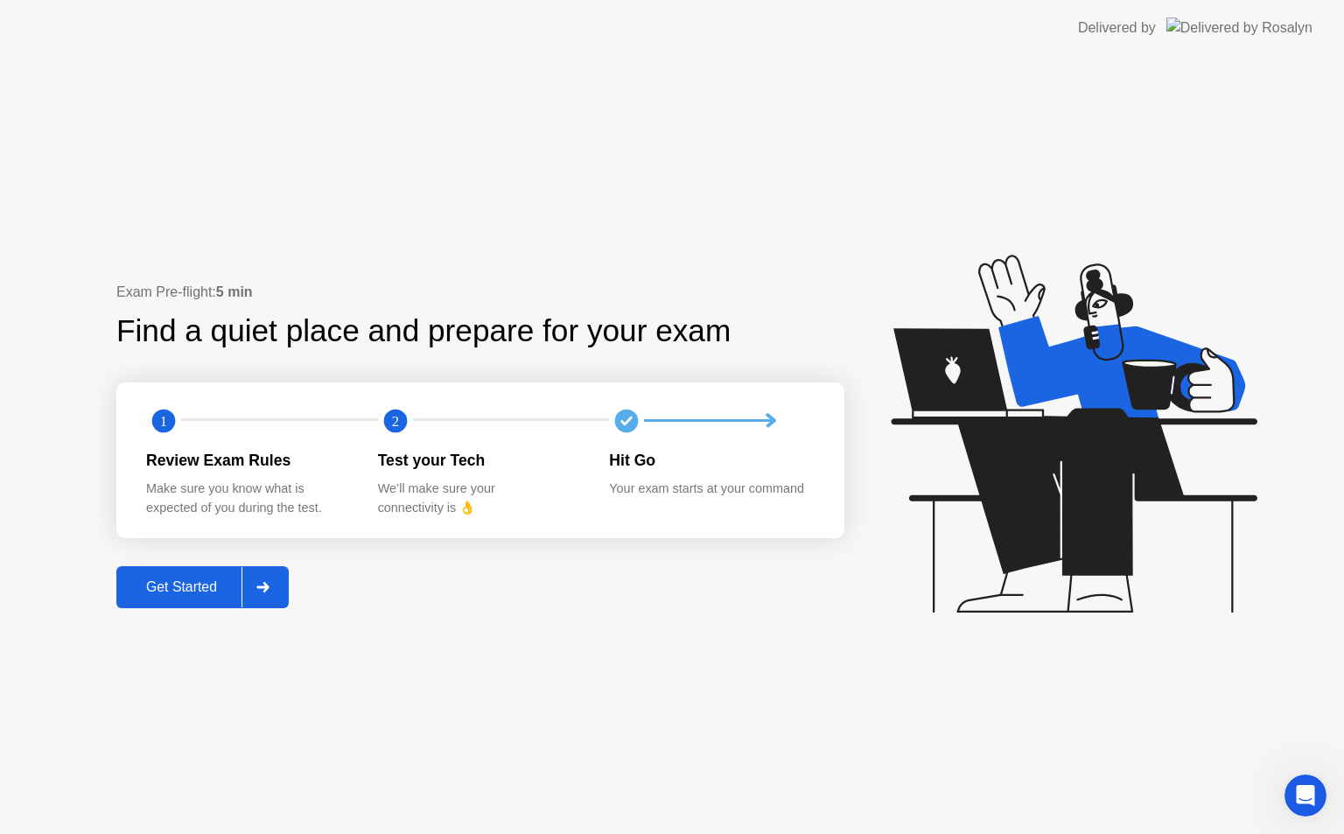
click at [168, 587] on div "Get Started" at bounding box center [182, 587] width 120 height 16
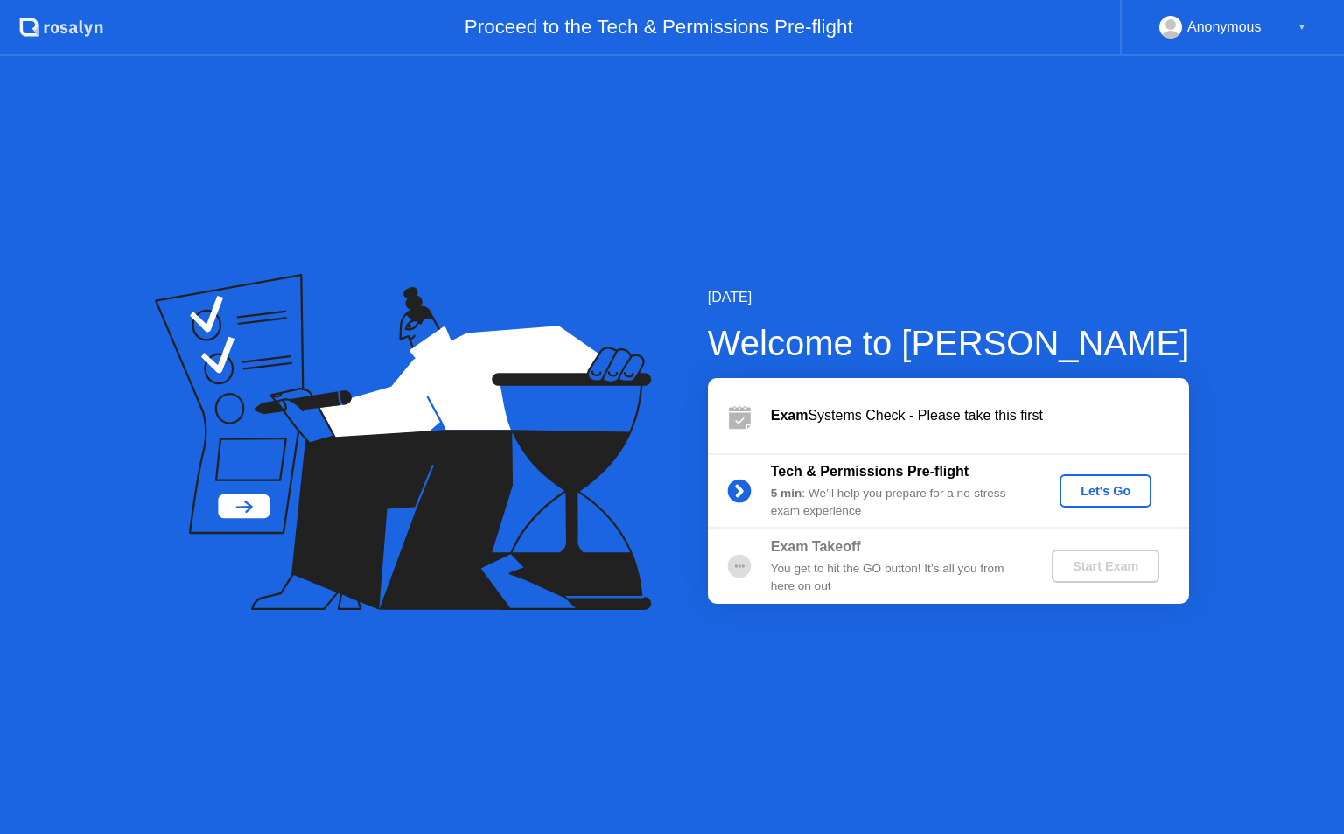
click at [1108, 485] on div "Let's Go" at bounding box center [1105, 491] width 78 height 14
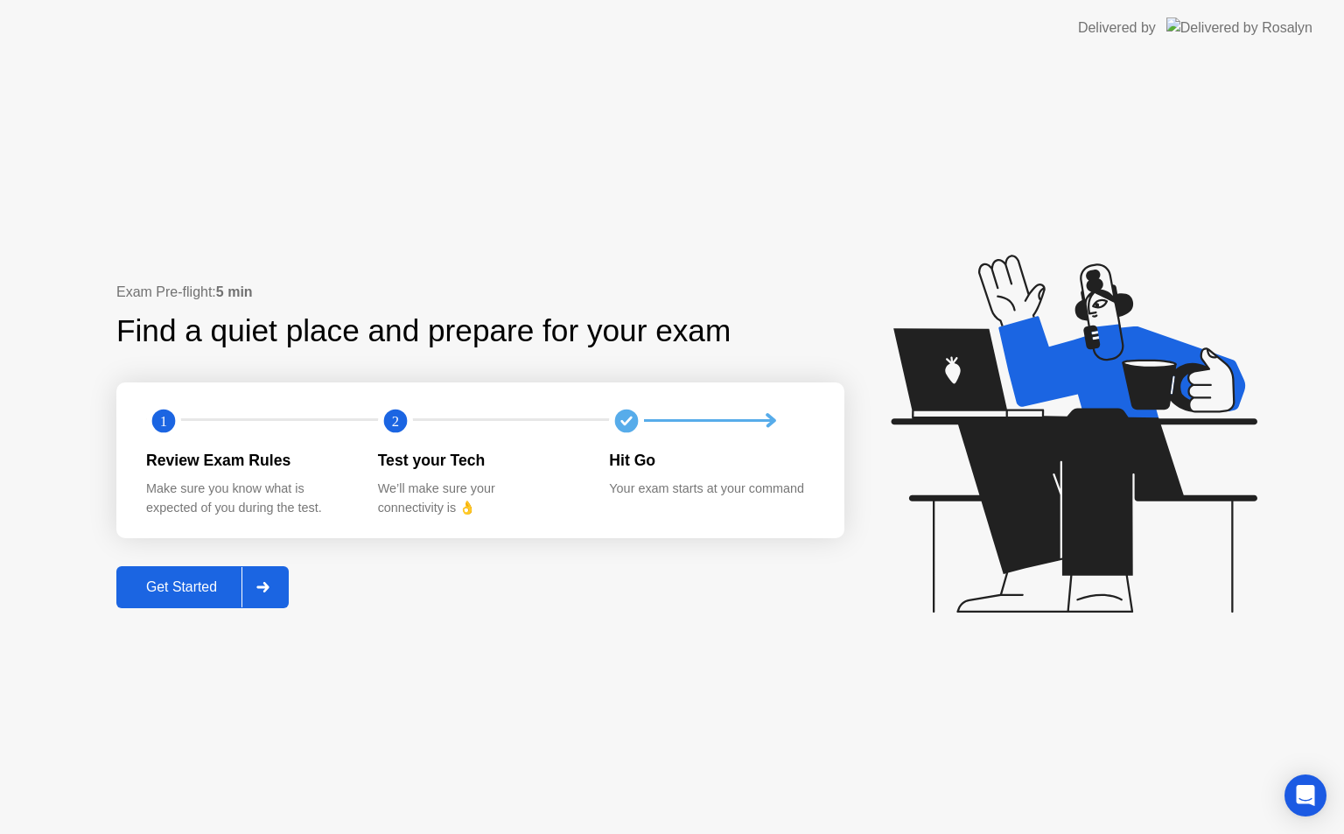
click at [269, 586] on icon at bounding box center [262, 587] width 12 height 10
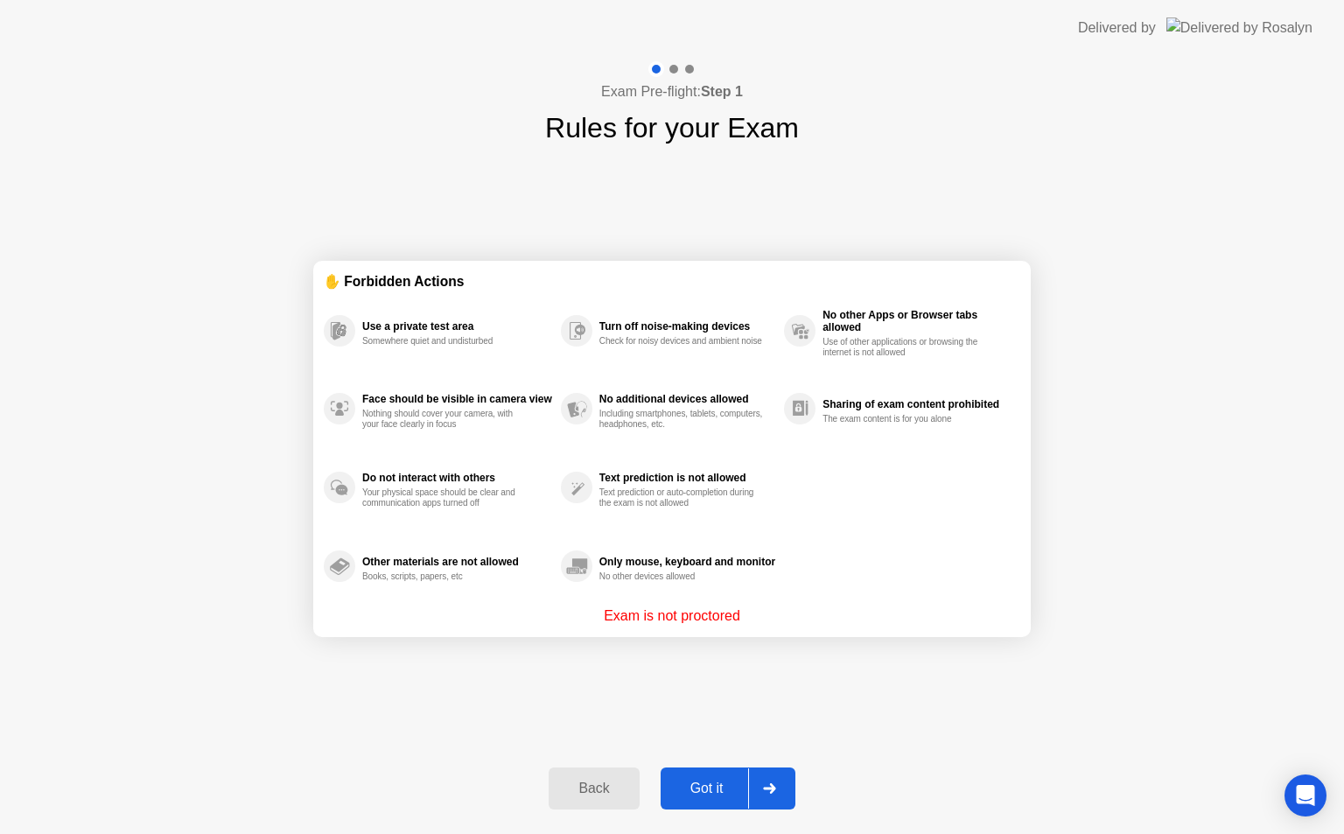
click at [602, 777] on button "Back" at bounding box center [593, 788] width 90 height 42
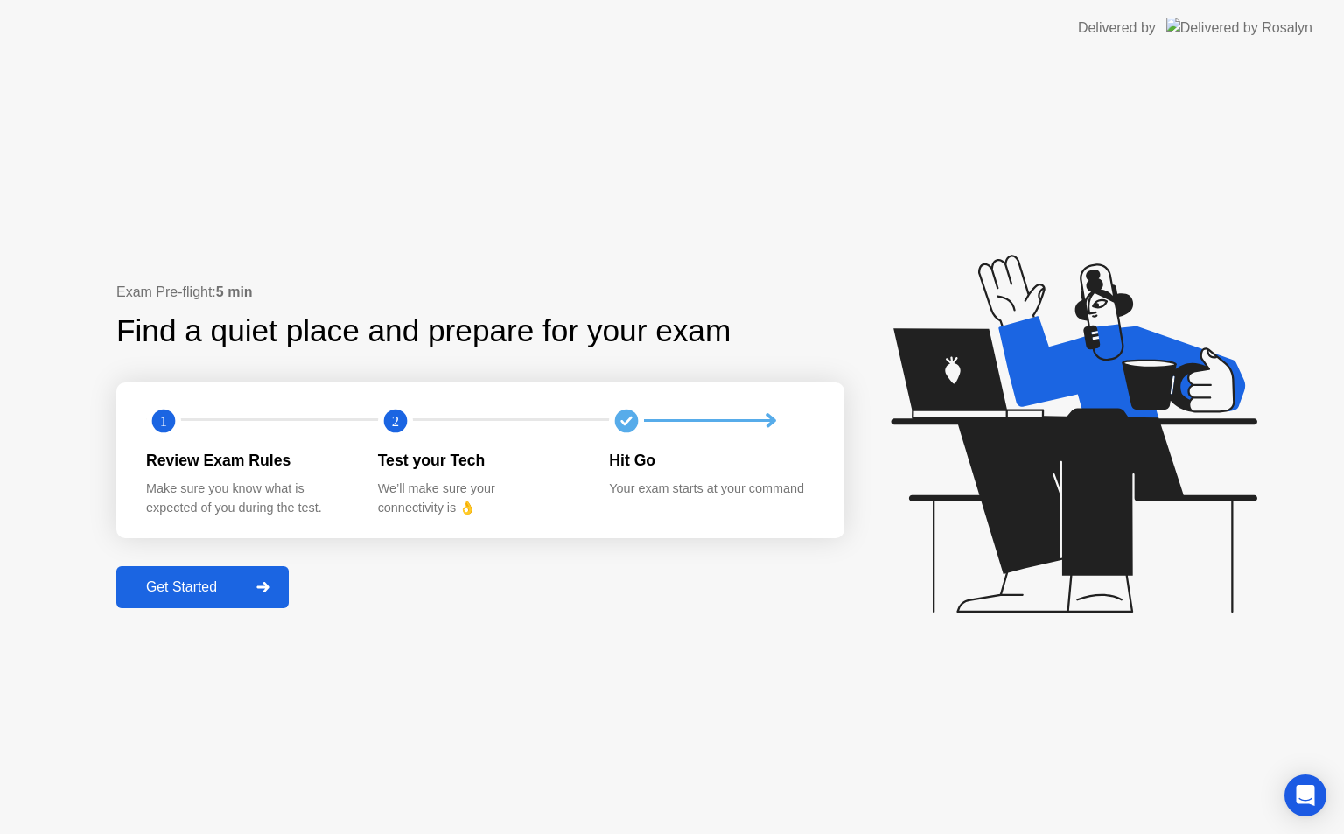
click at [602, 777] on div "Exam Pre-flight: 5 min Find a quiet place and prepare for your exam 1 2 Review …" at bounding box center [672, 445] width 1344 height 778
click at [1283, 17] on div "Delivered by" at bounding box center [1195, 28] width 234 height 56
click at [1227, 24] on img at bounding box center [1239, 27] width 146 height 20
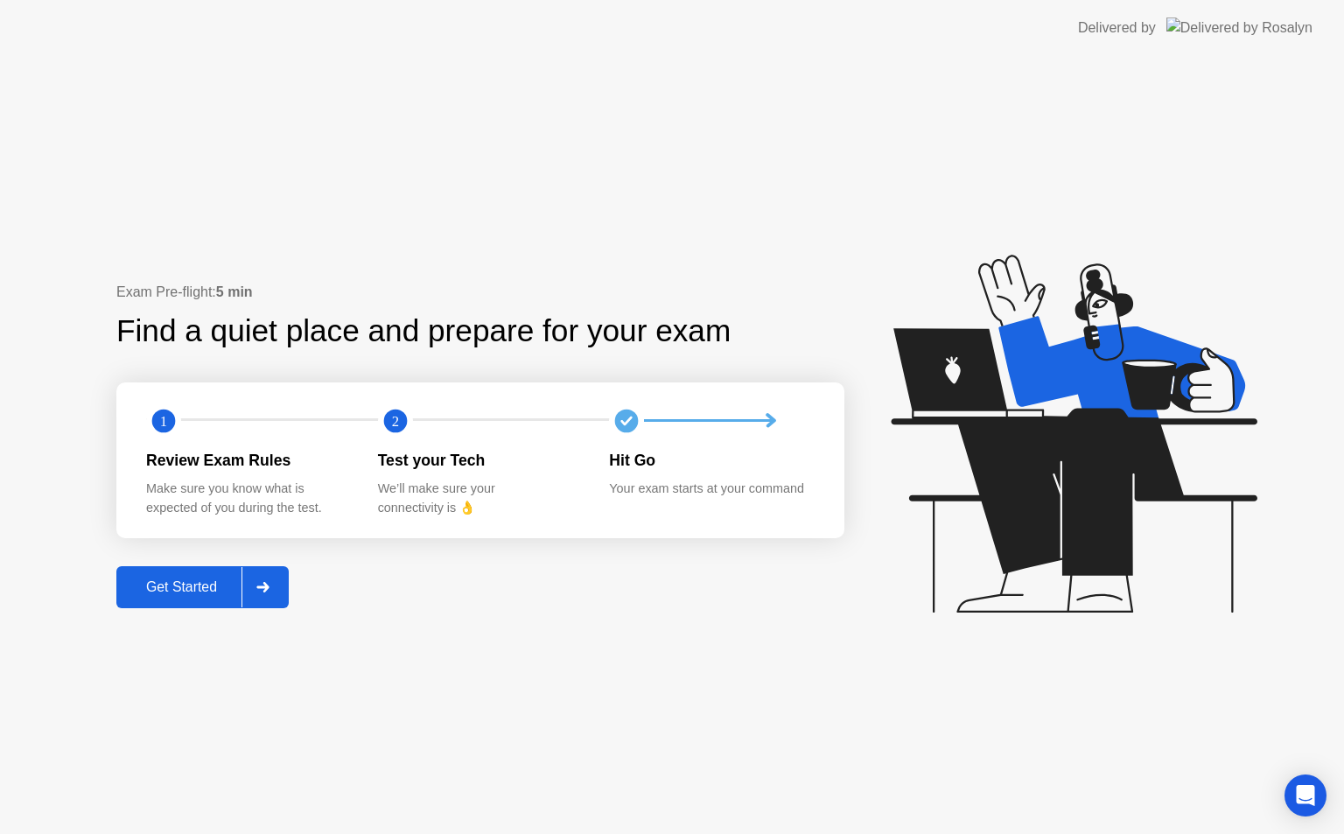
click at [1090, 730] on div "Exam Pre-flight: 5 min Find a quiet place and prepare for your exam 1 2 Review …" at bounding box center [672, 445] width 1344 height 778
click at [169, 590] on div "Get Started" at bounding box center [182, 587] width 120 height 16
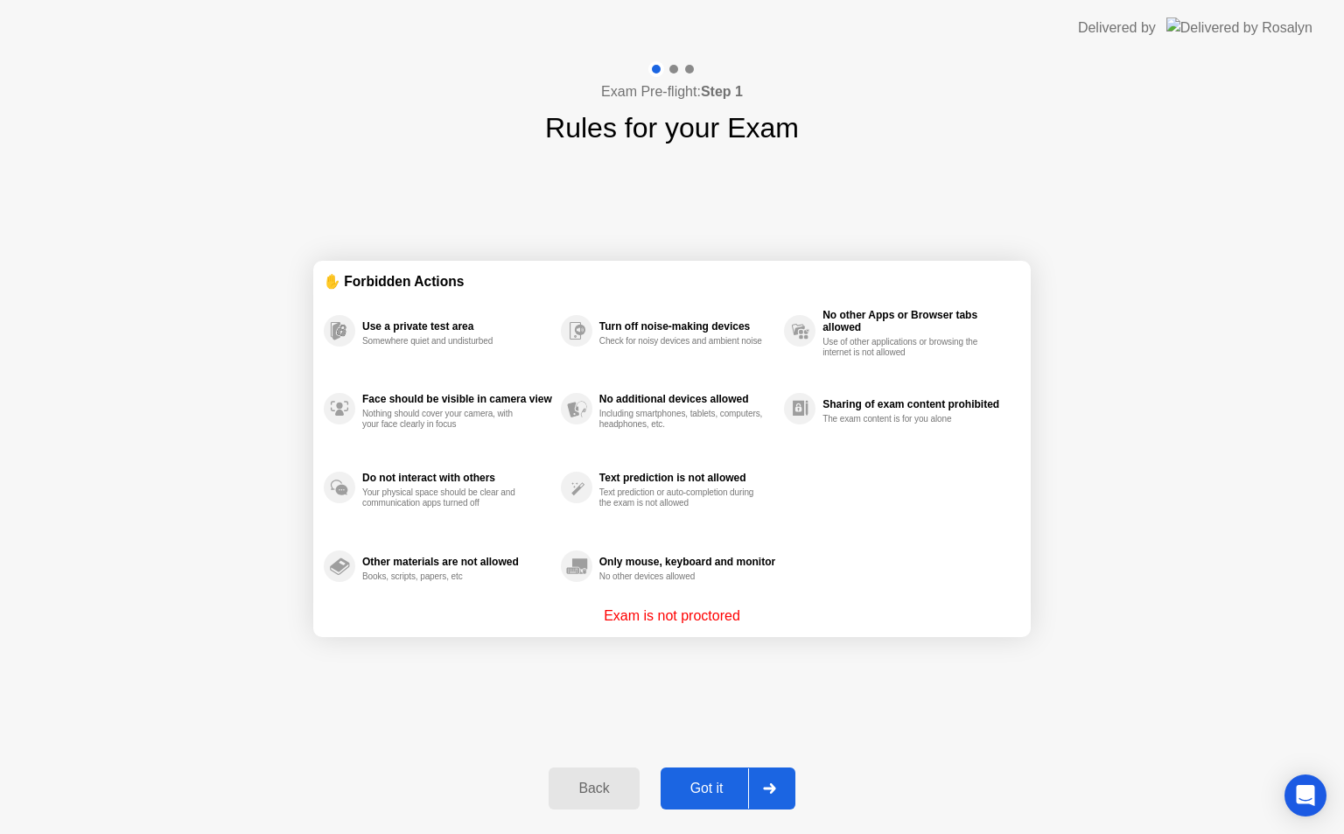
click at [1322, 1] on header "Delivered by" at bounding box center [672, 28] width 1344 height 56
